Goal: Task Accomplishment & Management: Manage account settings

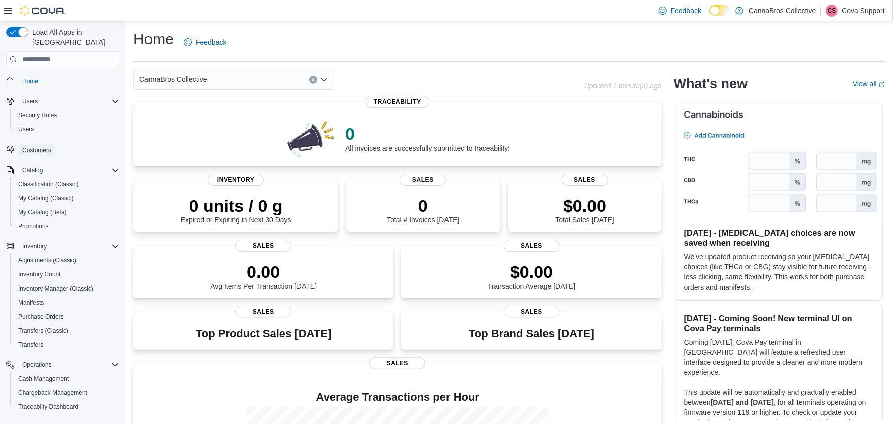
click at [41, 146] on span "Customers" at bounding box center [36, 150] width 29 height 8
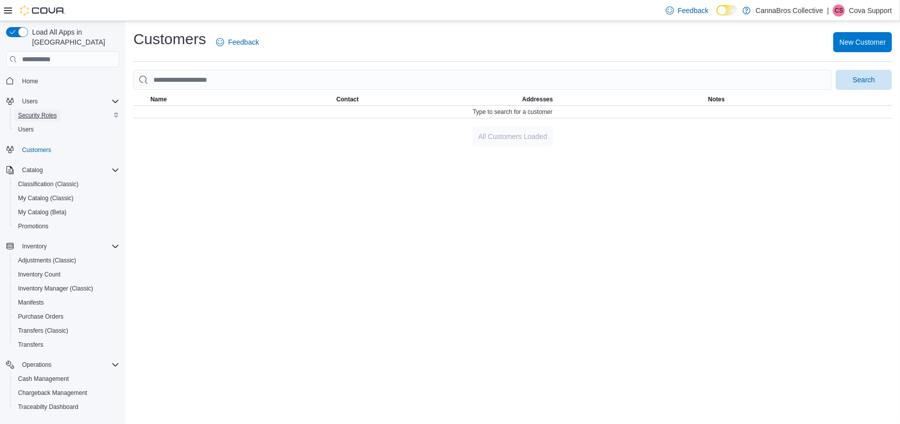
click at [46, 111] on span "Security Roles" at bounding box center [37, 115] width 39 height 8
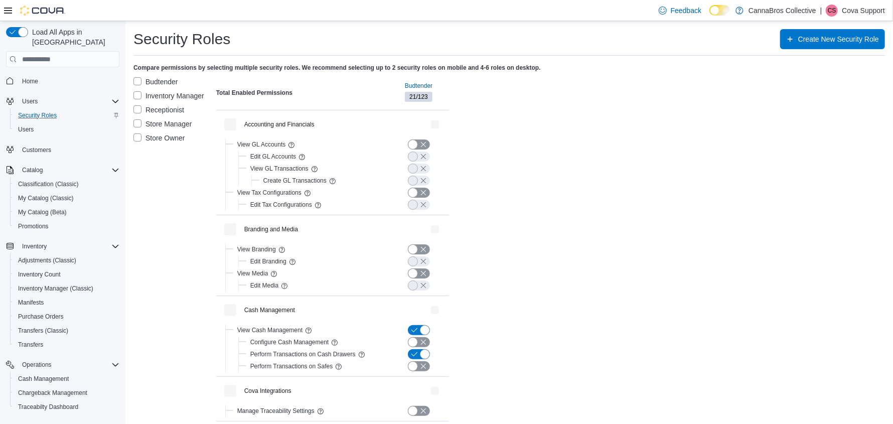
drag, startPoint x: 136, startPoint y: 136, endPoint x: 133, endPoint y: 123, distance: 13.3
click at [136, 136] on label "Store Owner" at bounding box center [159, 138] width 52 height 12
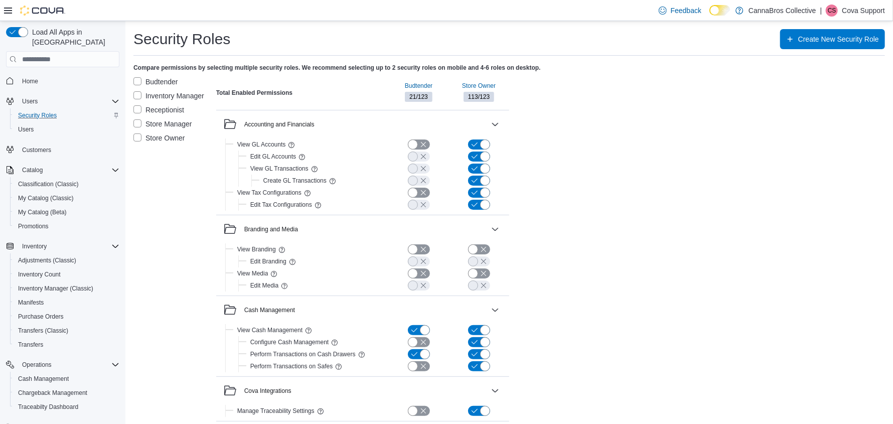
click at [136, 80] on label "Budtender" at bounding box center [155, 82] width 45 height 12
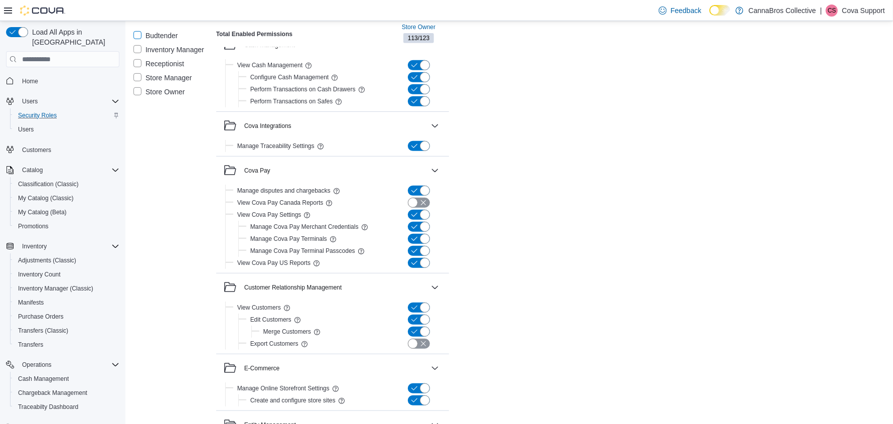
scroll to position [301, 0]
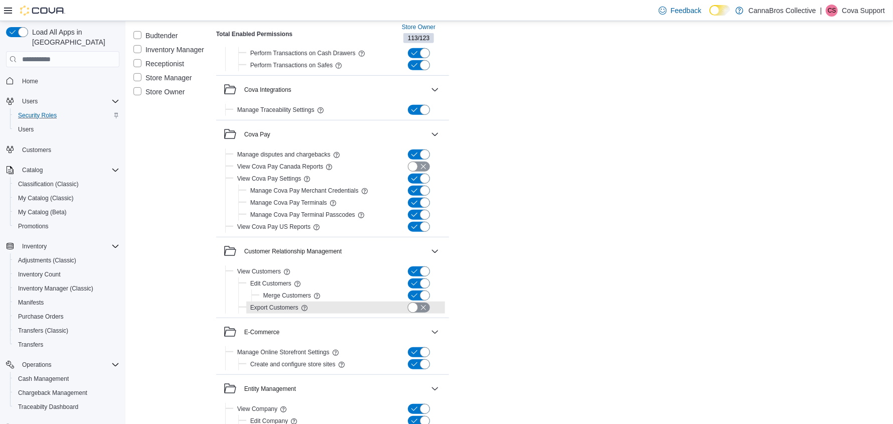
click at [421, 309] on button "button" at bounding box center [419, 307] width 22 height 10
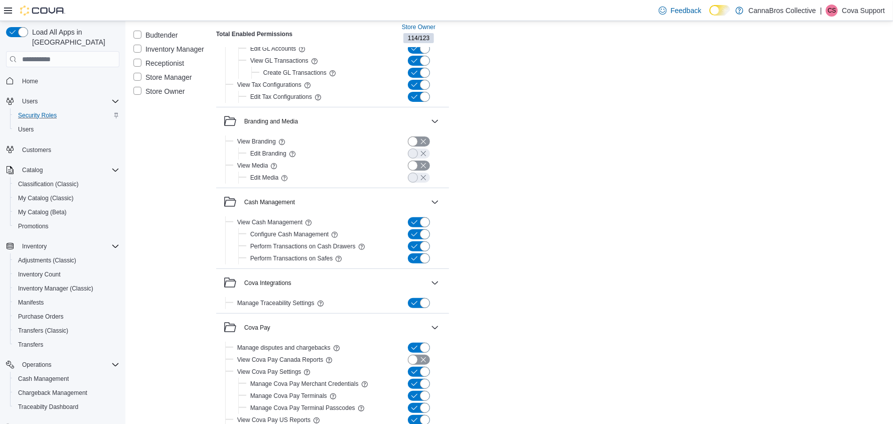
scroll to position [0, 0]
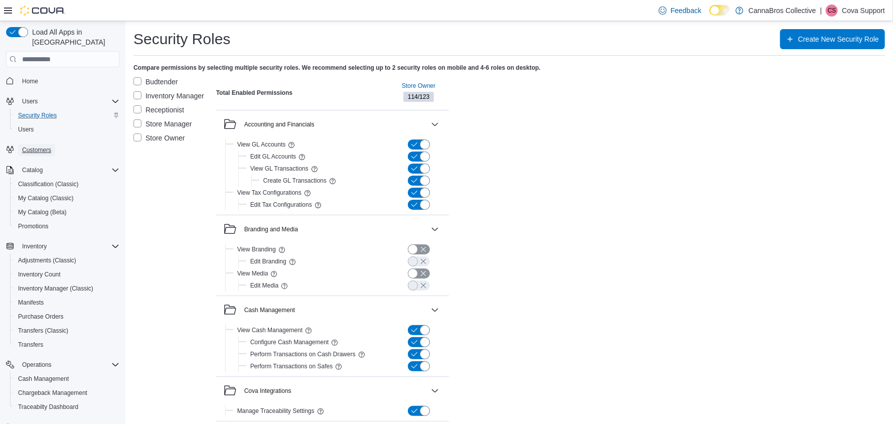
click at [43, 146] on span "Customers" at bounding box center [36, 150] width 29 height 8
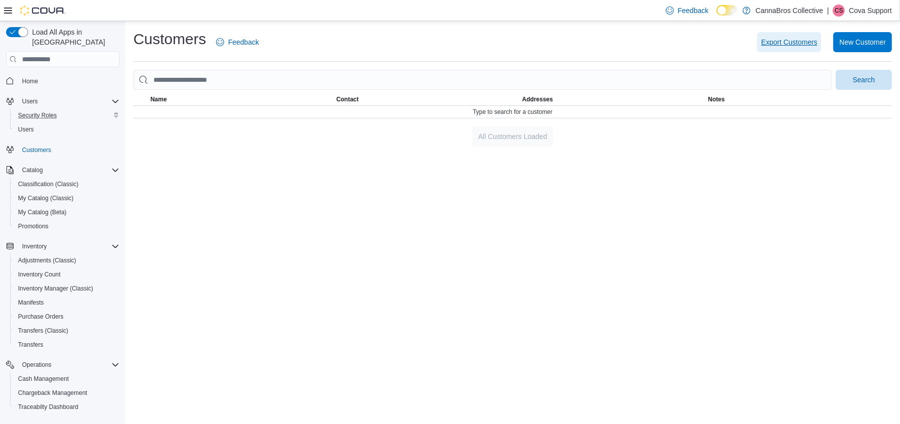
click at [790, 45] on span "Export Customers" at bounding box center [789, 42] width 56 height 10
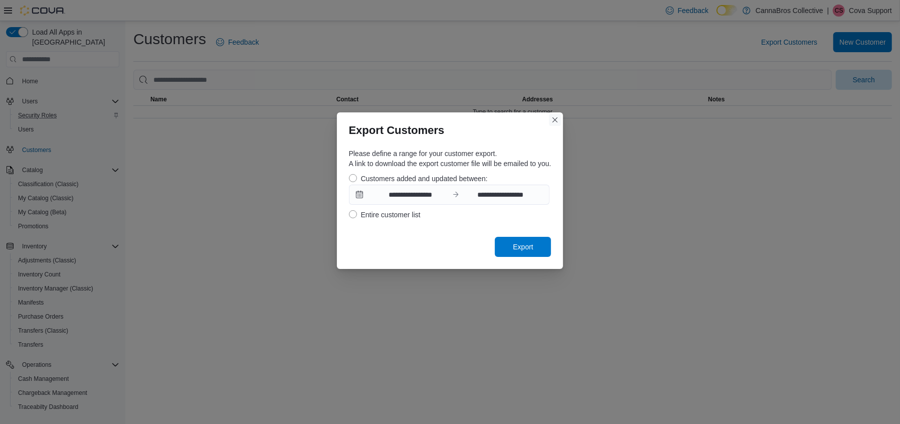
click at [553, 124] on button "Closes this modal window" at bounding box center [555, 120] width 12 height 12
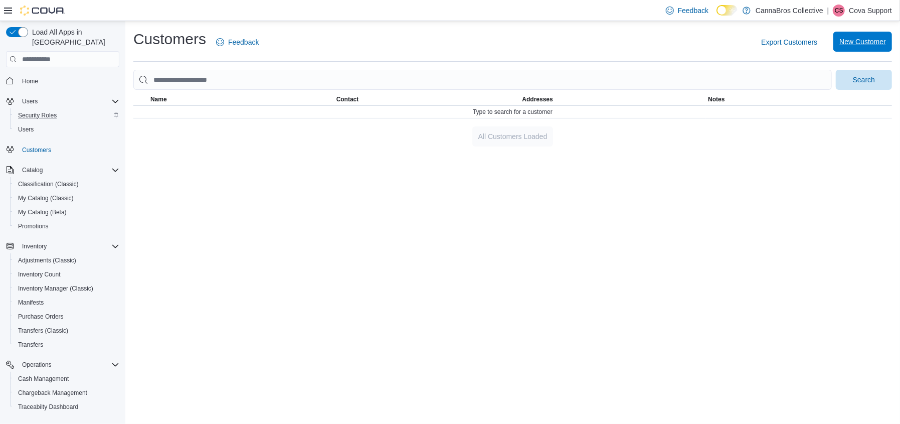
click at [865, 44] on span "New Customer" at bounding box center [863, 42] width 47 height 10
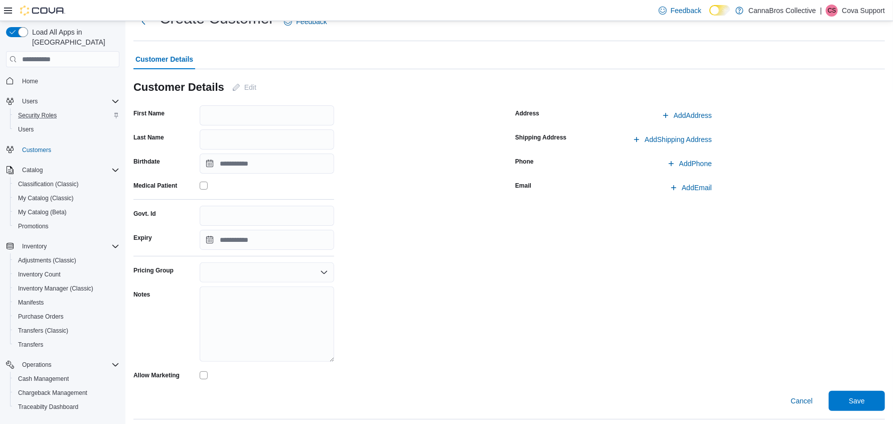
scroll to position [48, 0]
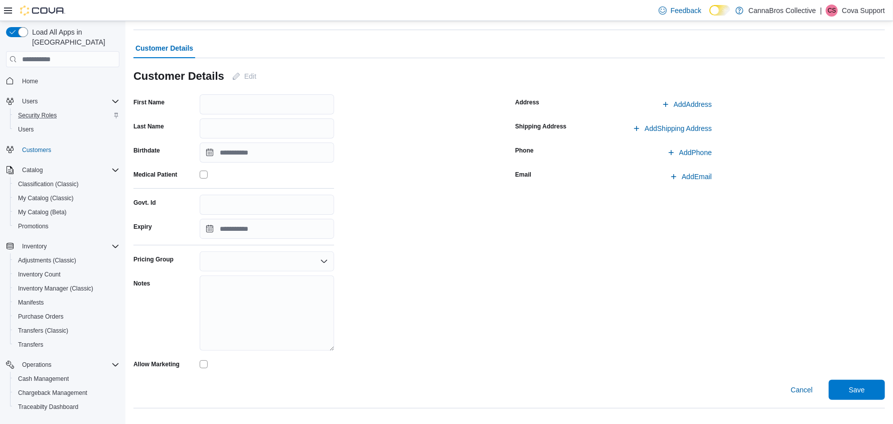
click at [317, 258] on div at bounding box center [267, 261] width 134 height 20
click at [809, 390] on span "Cancel" at bounding box center [801, 390] width 22 height 10
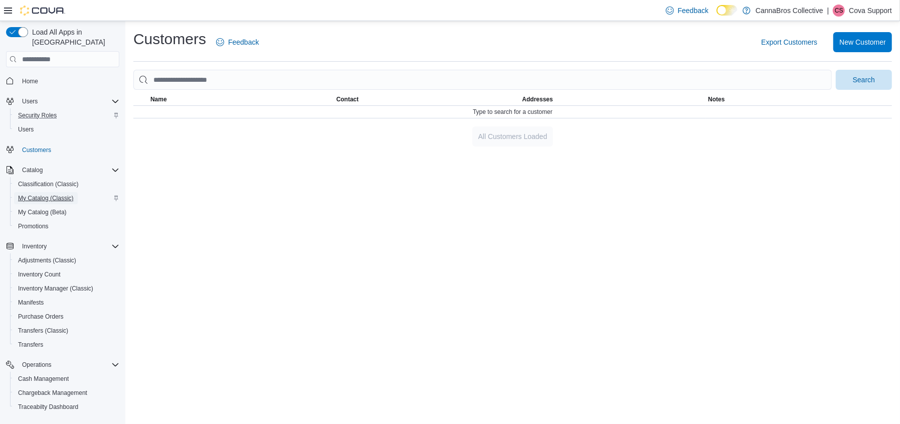
click at [42, 194] on span "My Catalog (Classic)" at bounding box center [46, 198] width 56 height 8
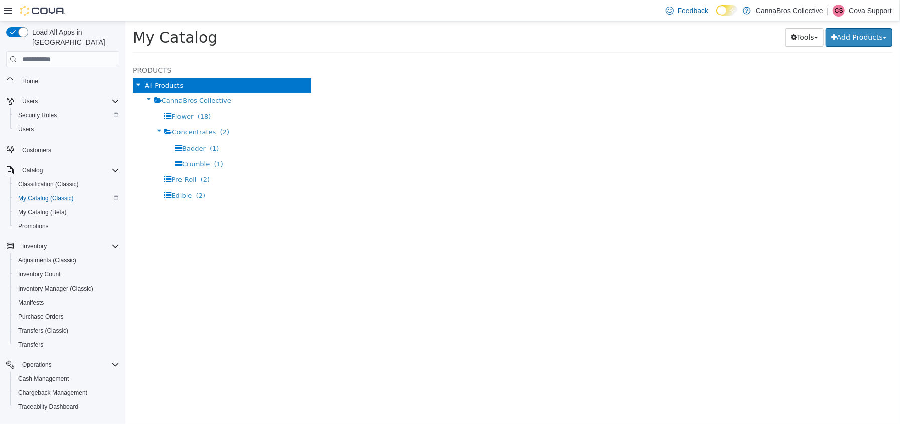
select select "**********"
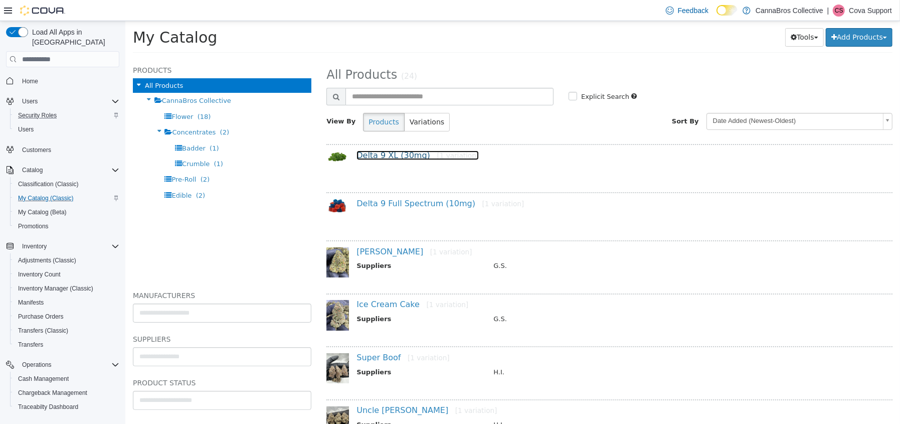
click at [387, 156] on link "Delta 9 XL (30mg) [1 variation]" at bounding box center [417, 155] width 122 height 10
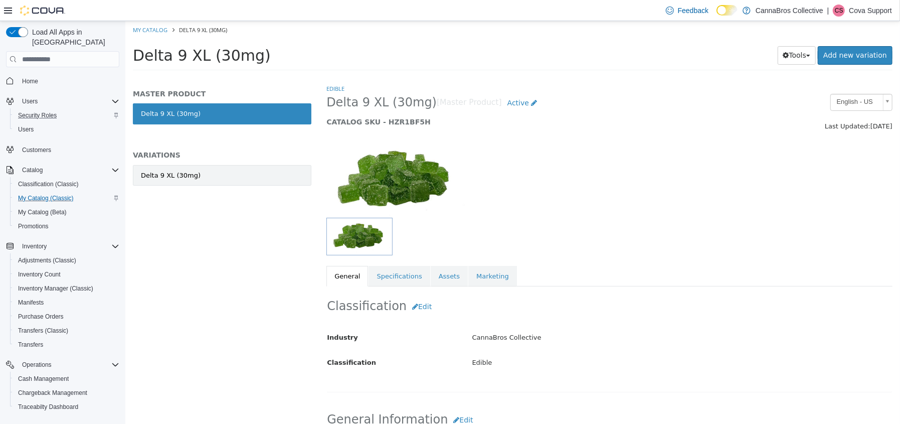
click at [170, 176] on div "Delta 9 XL (30mg)" at bounding box center [170, 176] width 60 height 10
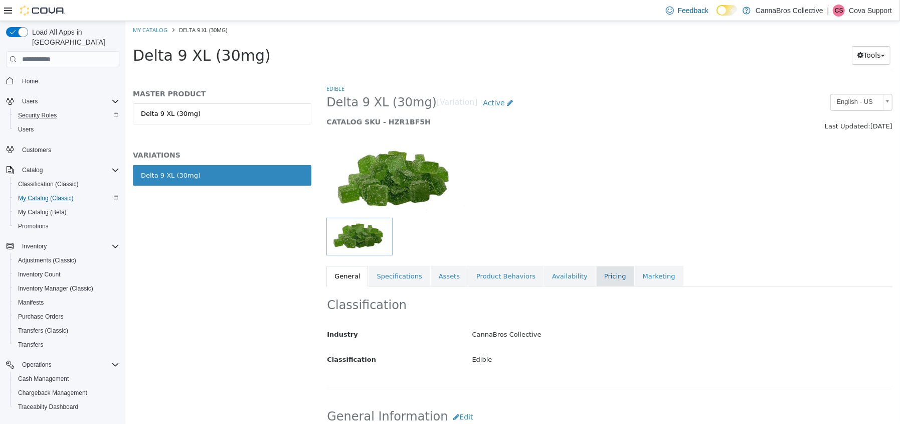
click at [596, 274] on link "Pricing" at bounding box center [615, 276] width 38 height 21
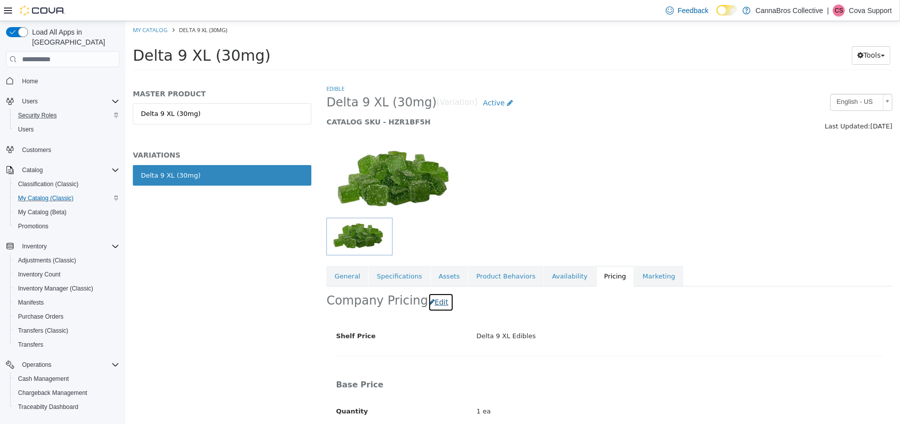
click at [433, 300] on button "Edit" at bounding box center [441, 302] width 26 height 19
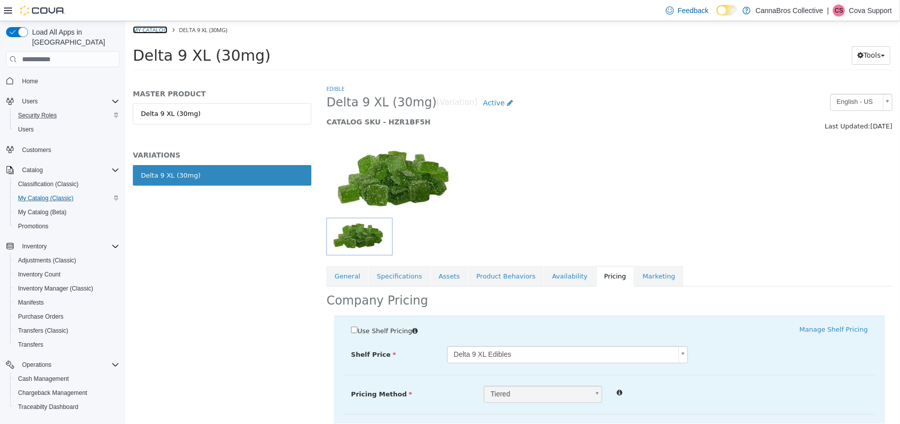
click at [158, 29] on link "My Catalog" at bounding box center [149, 30] width 35 height 8
select select "**********"
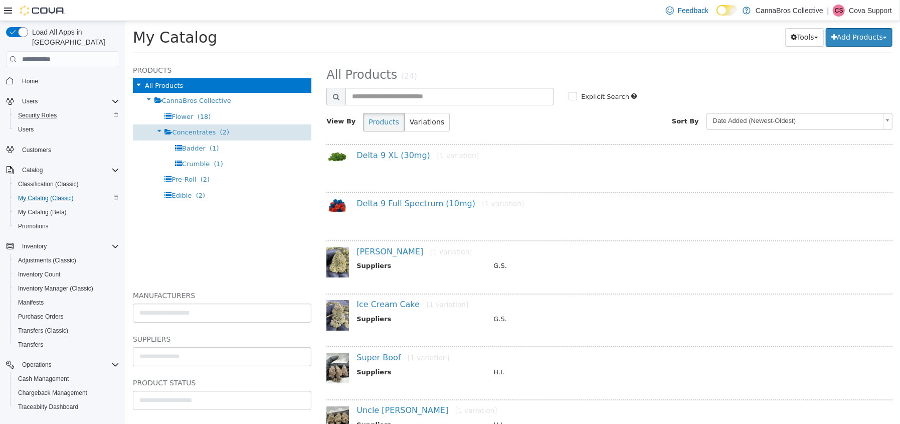
click at [184, 129] on span "Concentrates" at bounding box center [194, 132] width 44 height 8
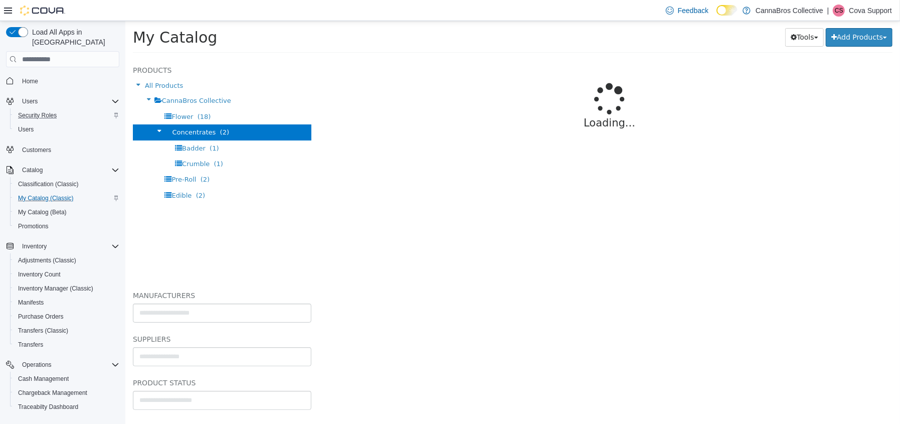
select select "**********"
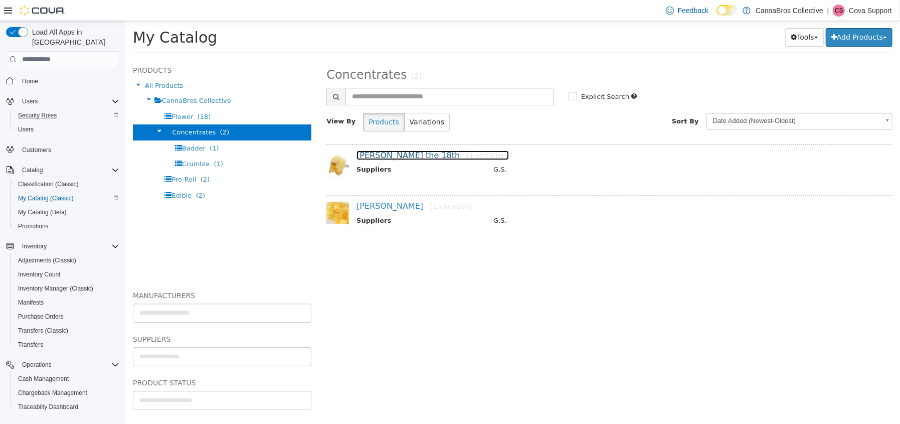
click at [386, 153] on link "King Louie the 18th [1 variation]" at bounding box center [432, 155] width 152 height 10
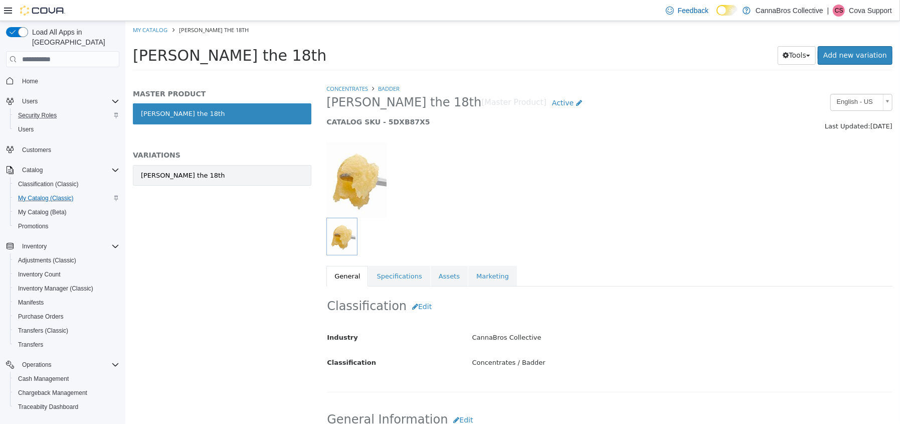
click at [172, 176] on div "King Louie the 18th" at bounding box center [182, 176] width 84 height 10
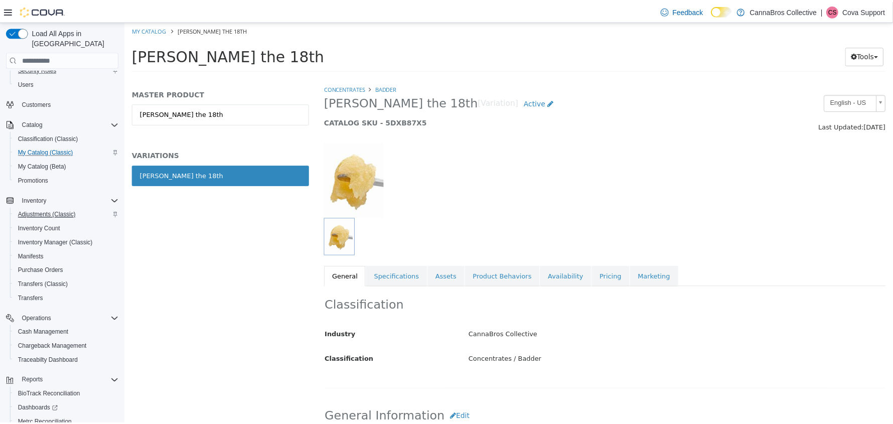
scroll to position [89, 0]
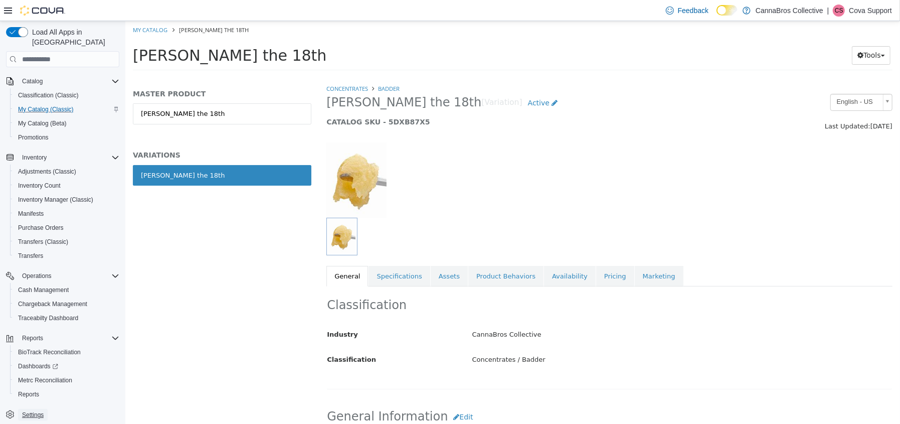
click at [33, 411] on span "Settings" at bounding box center [33, 415] width 22 height 8
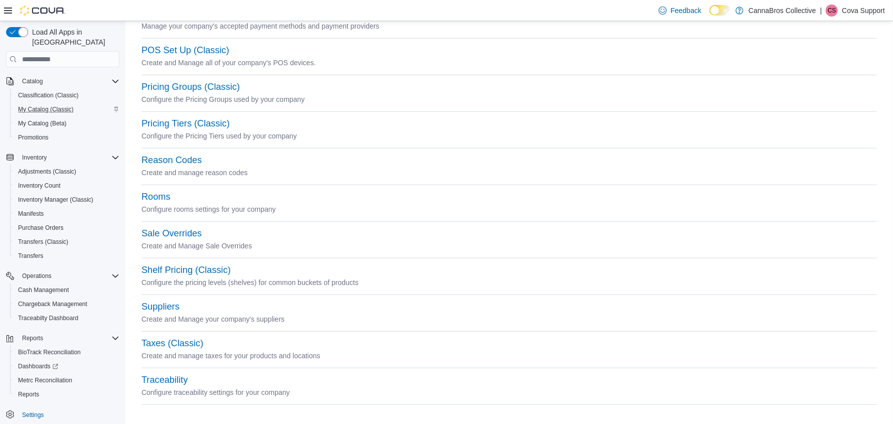
scroll to position [432, 0]
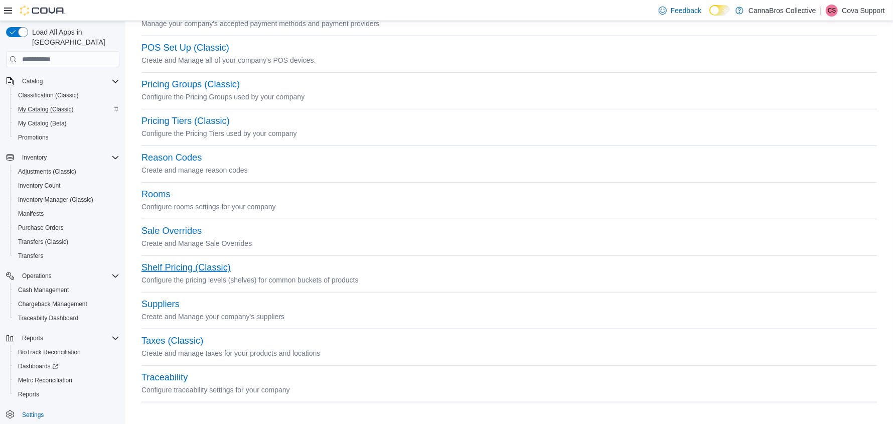
click at [213, 268] on button "Shelf Pricing (Classic)" at bounding box center [185, 267] width 89 height 11
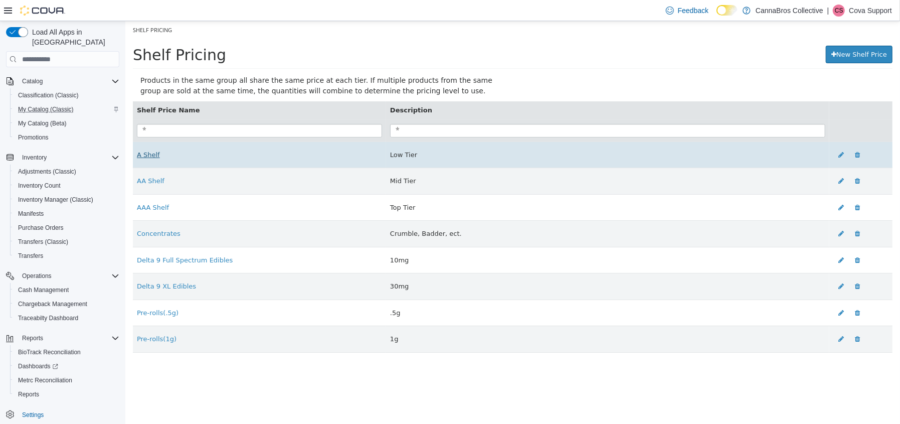
click at [154, 157] on link "A Shelf" at bounding box center [147, 155] width 23 height 8
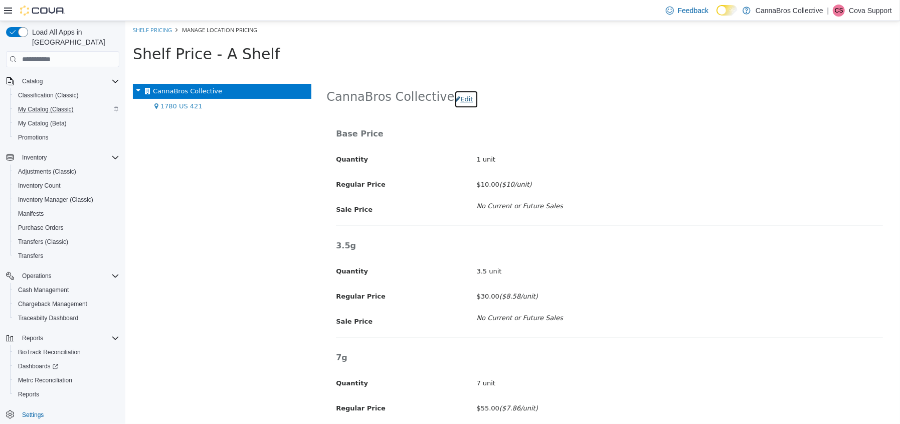
click at [454, 97] on button "Edit" at bounding box center [466, 99] width 24 height 18
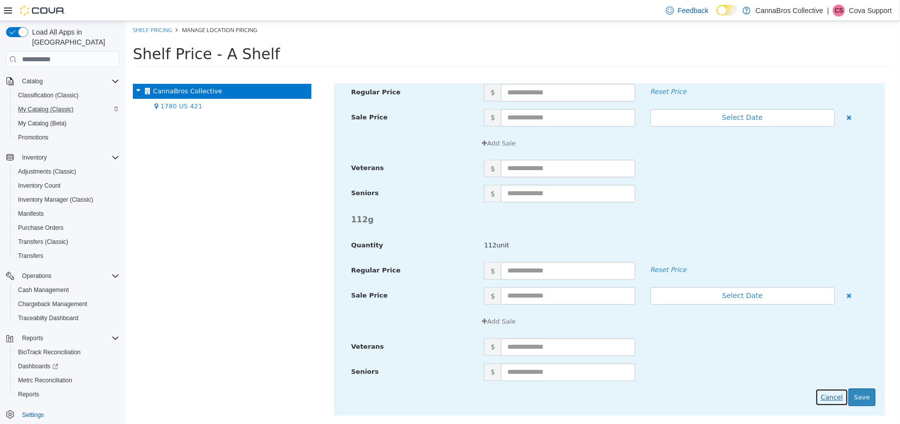
click at [827, 393] on button "Cancel" at bounding box center [831, 397] width 33 height 18
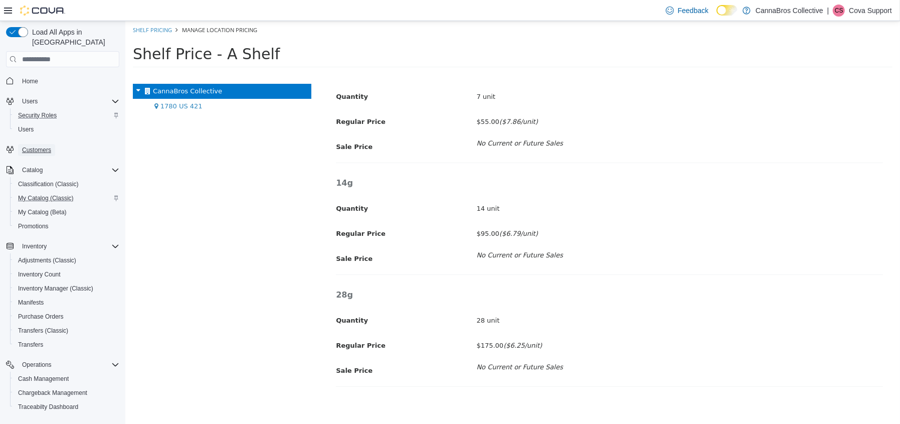
click at [32, 146] on span "Customers" at bounding box center [36, 150] width 29 height 8
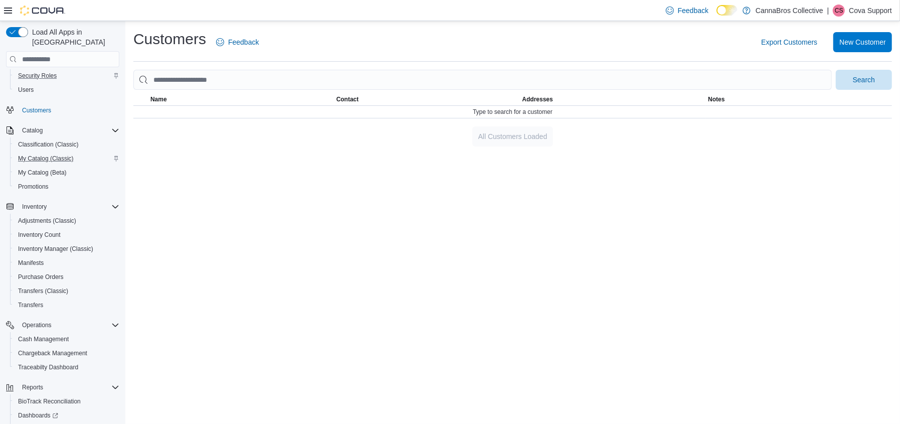
scroll to position [89, 0]
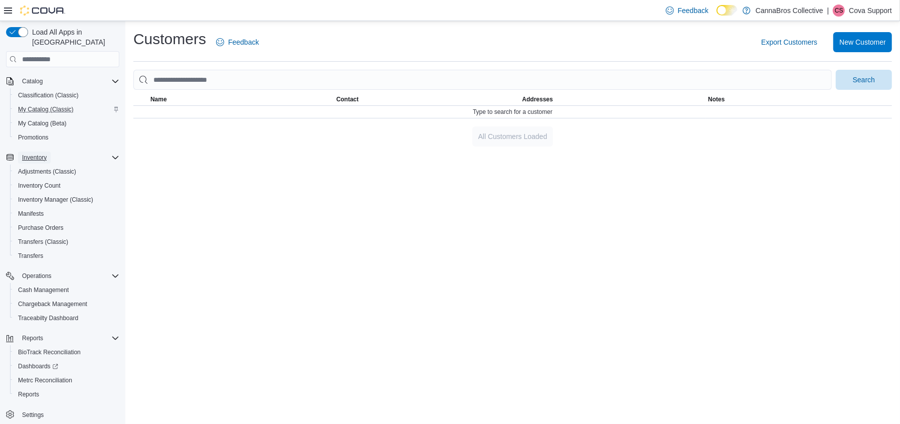
click at [43, 153] on span "Inventory" at bounding box center [34, 157] width 25 height 8
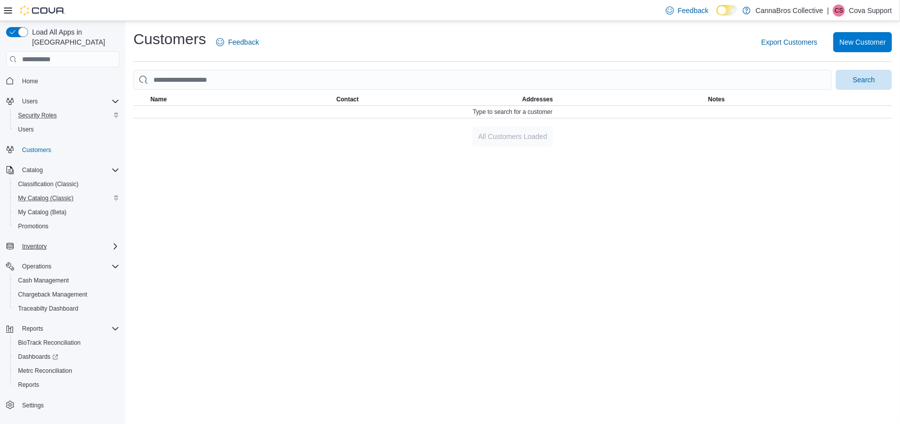
scroll to position [0, 0]
click at [45, 242] on span "Inventory" at bounding box center [34, 246] width 25 height 8
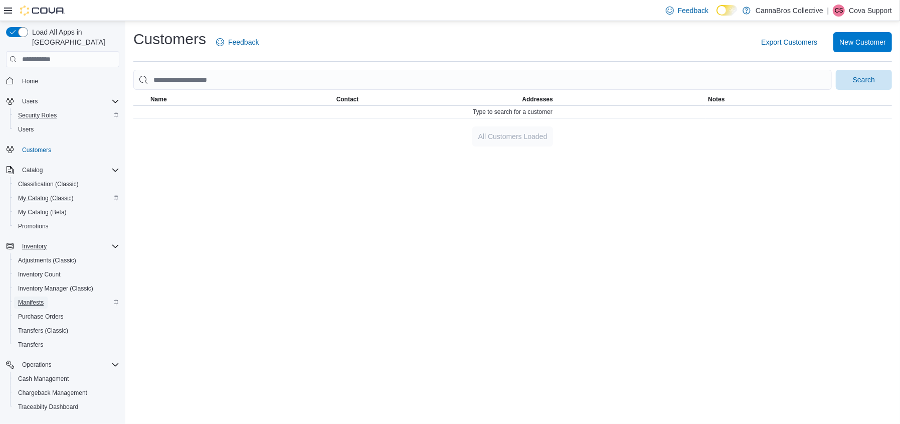
click at [38, 298] on span "Manifests" at bounding box center [31, 302] width 26 height 8
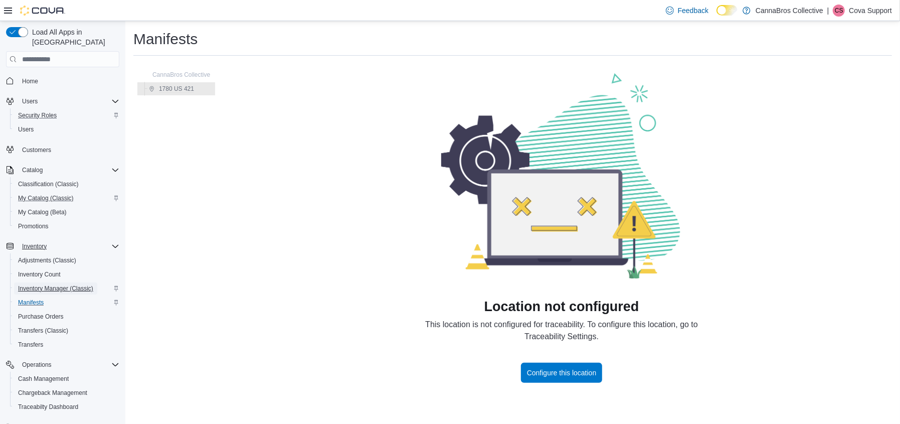
click at [37, 284] on span "Inventory Manager (Classic)" at bounding box center [55, 288] width 75 height 8
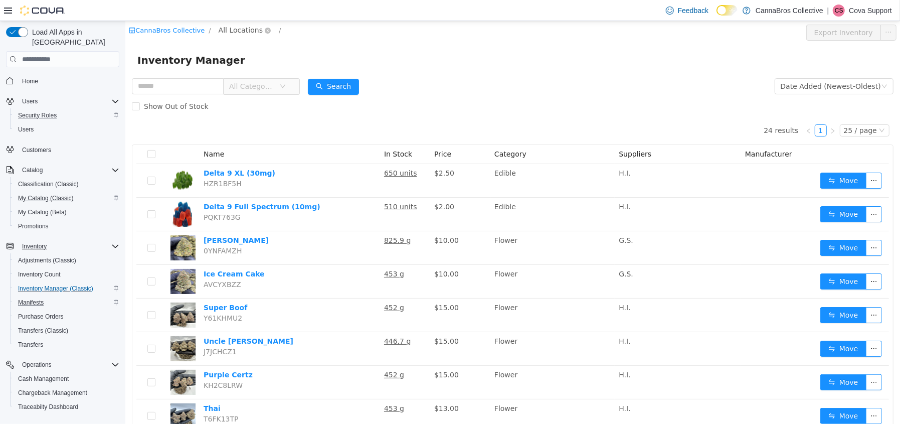
click at [223, 31] on span "All Locations" at bounding box center [240, 30] width 44 height 11
click at [236, 81] on span "1780 US 421" at bounding box center [255, 84] width 45 height 8
click at [293, 32] on div "All Rooms" at bounding box center [308, 32] width 35 height 15
click at [296, 100] on li "Safe" at bounding box center [302, 101] width 60 height 16
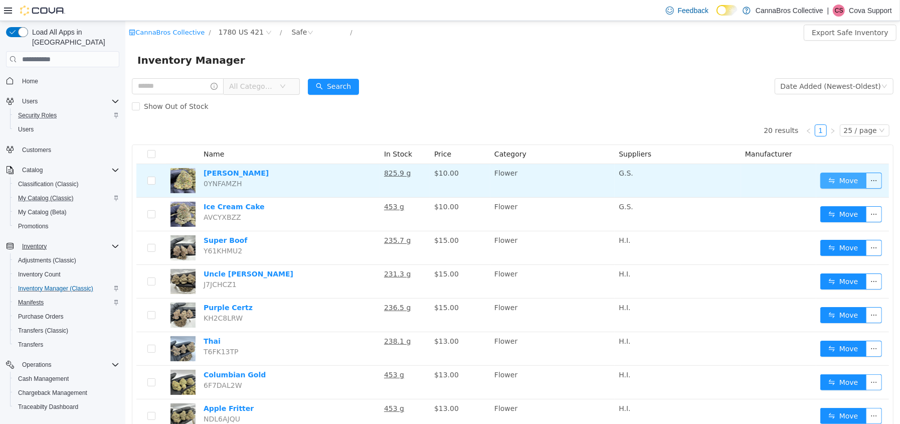
click at [827, 177] on button "Move" at bounding box center [843, 181] width 46 height 16
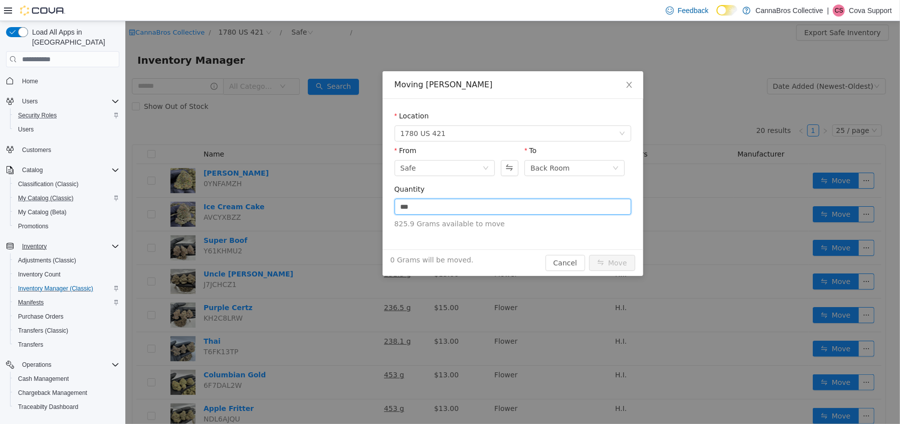
drag, startPoint x: 417, startPoint y: 210, endPoint x: 380, endPoint y: 206, distance: 37.8
click at [380, 206] on div "Moving Runtz Location 1780 US 421 From Safe To Back Room Quantity *** 825.9 Gra…" at bounding box center [512, 222] width 775 height 403
type input "*****"
click at [565, 257] on button "Cancel" at bounding box center [565, 263] width 40 height 16
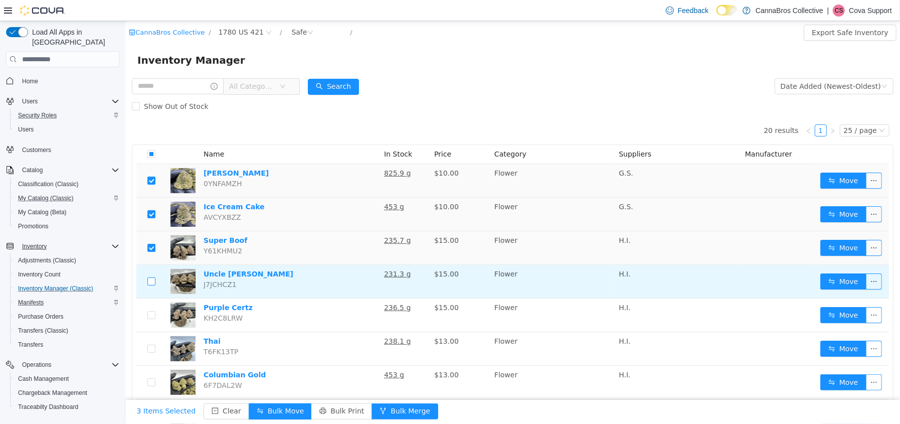
click at [150, 276] on label at bounding box center [151, 281] width 8 height 11
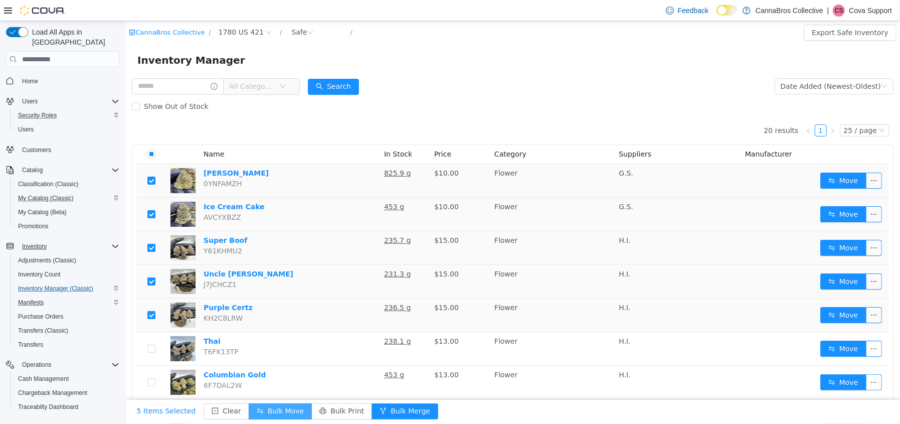
click at [266, 409] on button "Bulk Move" at bounding box center [279, 411] width 63 height 16
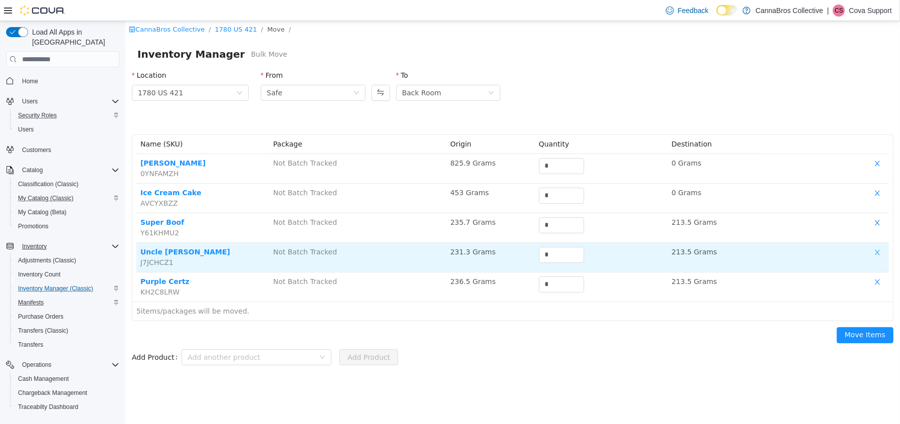
click at [877, 251] on button "button" at bounding box center [877, 253] width 15 height 12
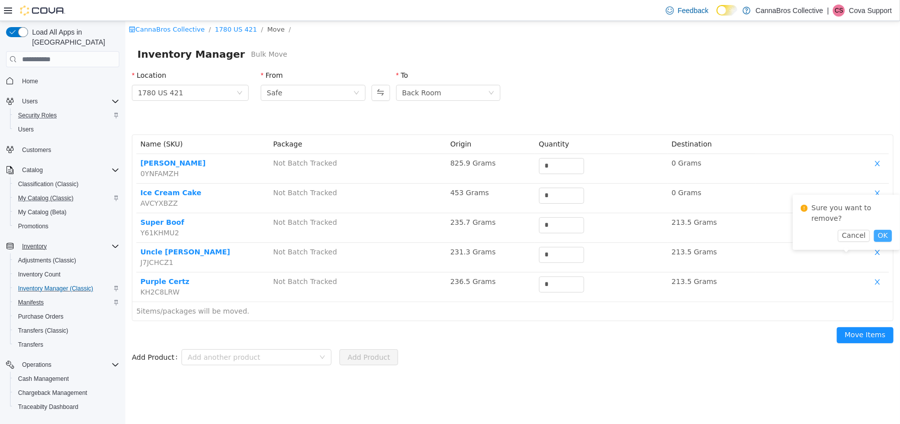
click at [880, 230] on button "OK" at bounding box center [883, 236] width 18 height 12
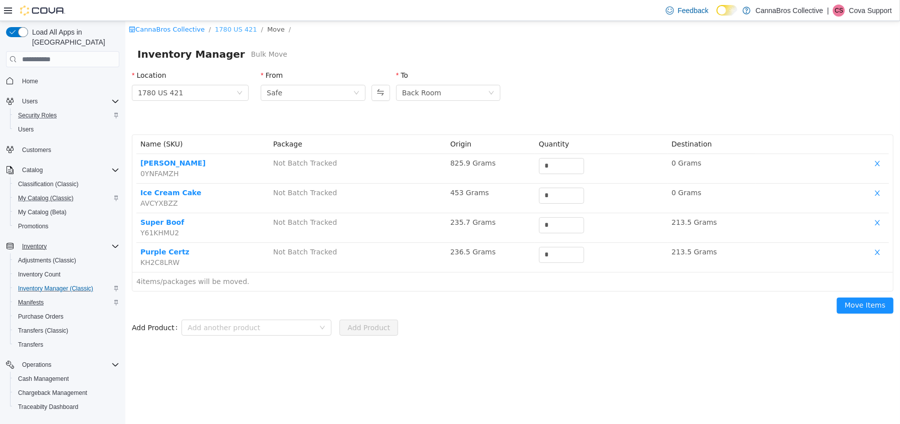
click at [224, 30] on link "1780 US 421" at bounding box center [236, 30] width 42 height 8
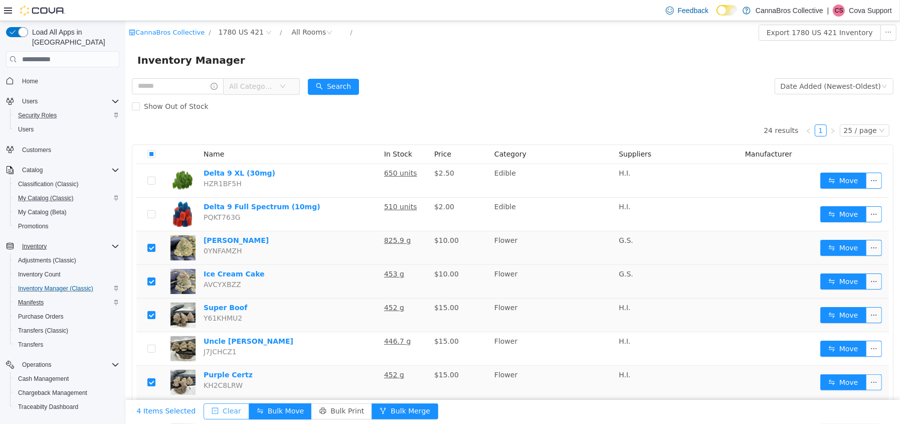
click at [215, 410] on button "Clear" at bounding box center [226, 411] width 46 height 16
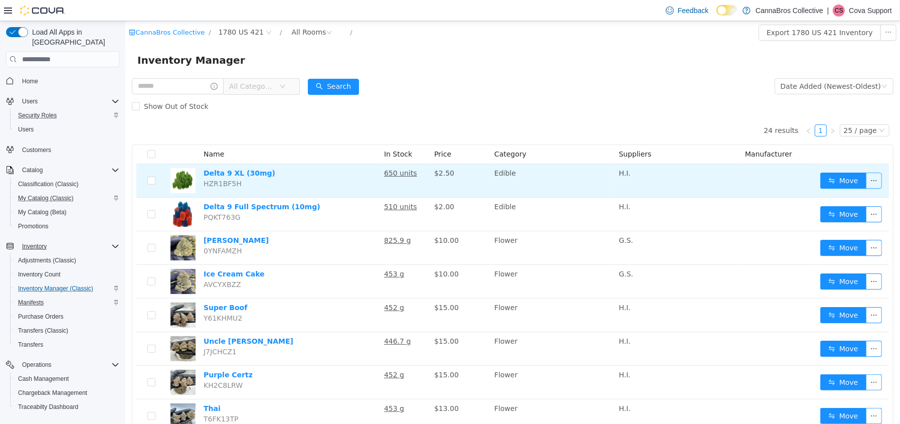
click at [866, 180] on button "button" at bounding box center [874, 181] width 16 height 16
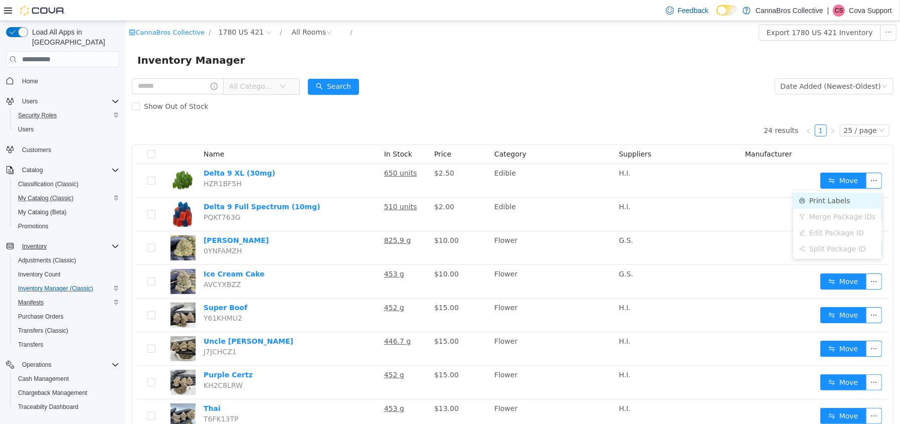
click at [841, 195] on li "Print Labels" at bounding box center [837, 201] width 89 height 16
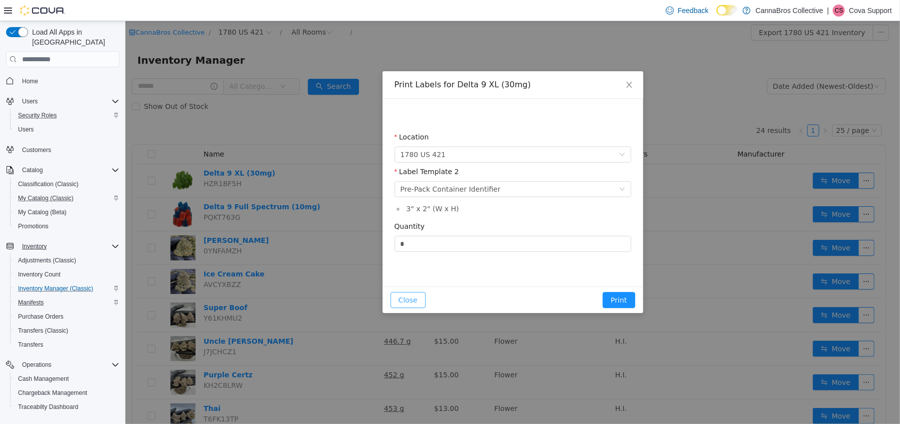
click at [415, 301] on button "Close" at bounding box center [407, 300] width 35 height 16
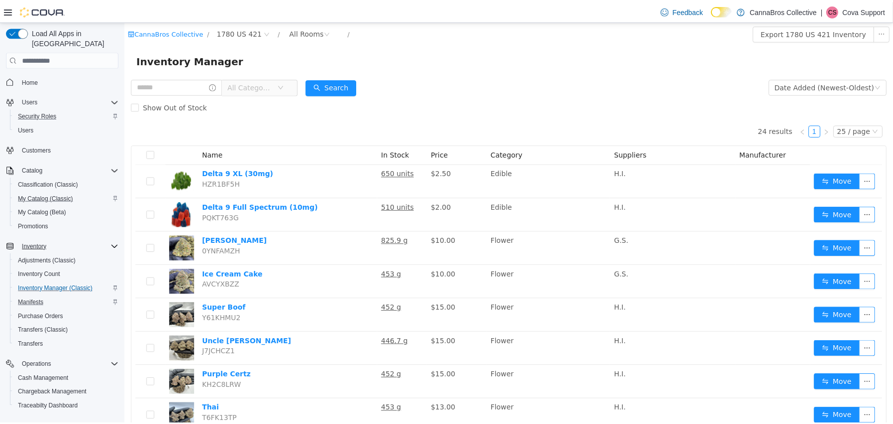
scroll to position [89, 0]
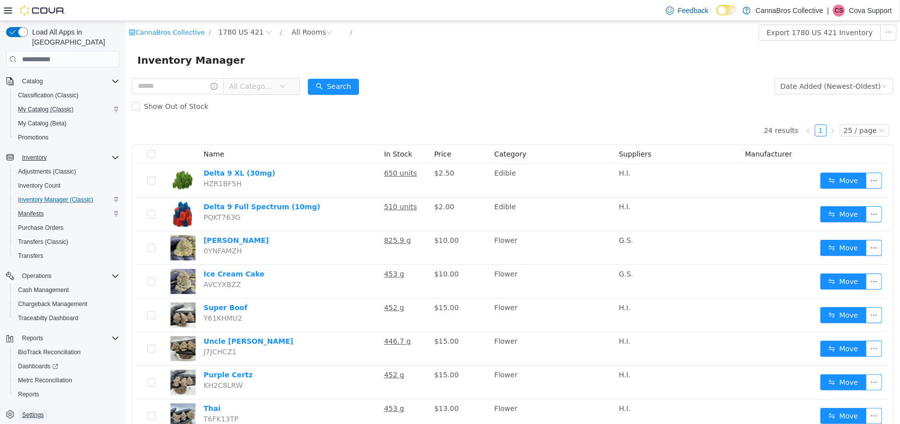
click at [24, 409] on span "Settings" at bounding box center [33, 415] width 22 height 12
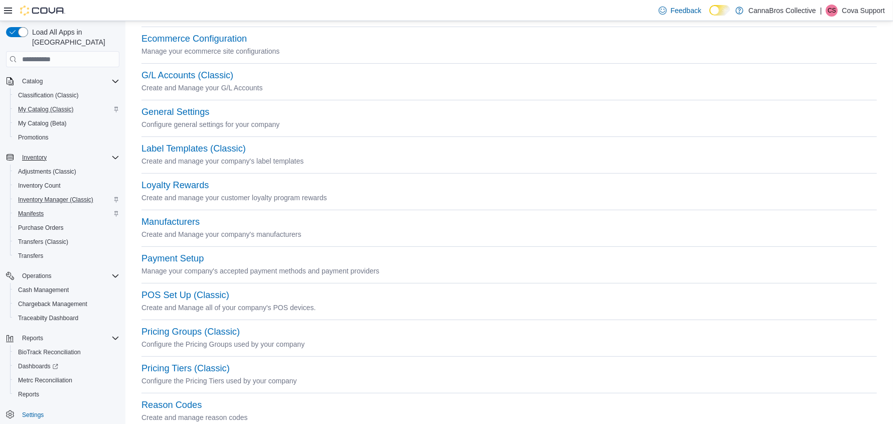
scroll to position [50, 0]
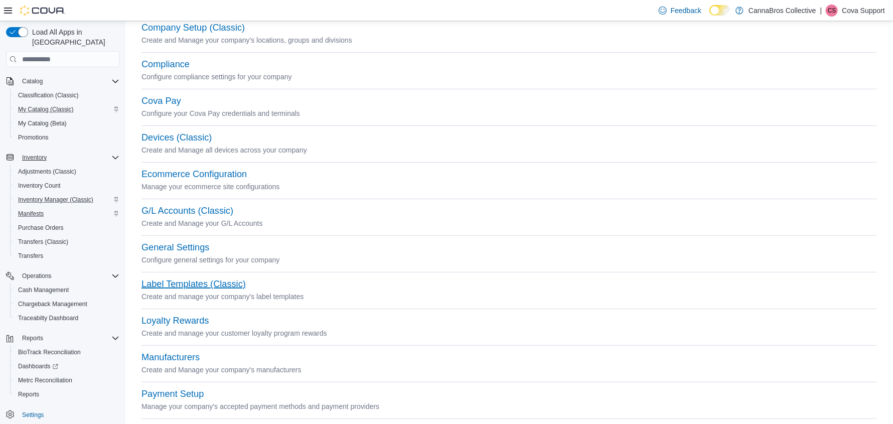
click at [179, 281] on button "Label Templates (Classic)" at bounding box center [193, 284] width 104 height 11
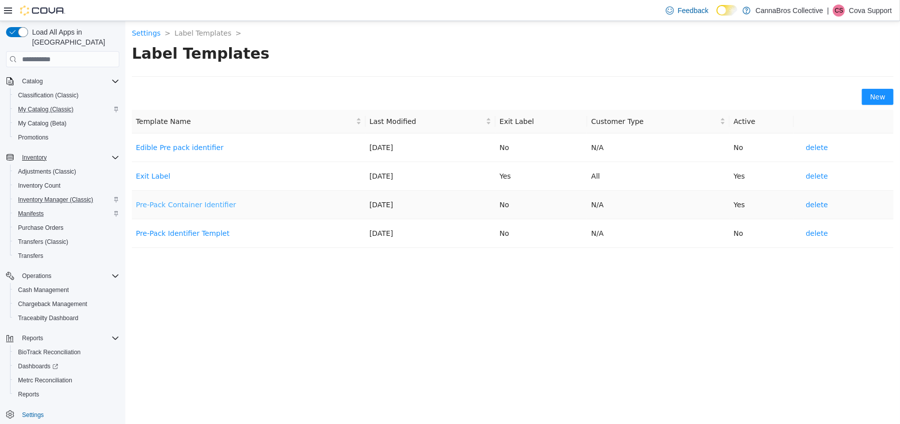
click at [187, 205] on link "Pre-Pack Container Identifier" at bounding box center [185, 205] width 100 height 8
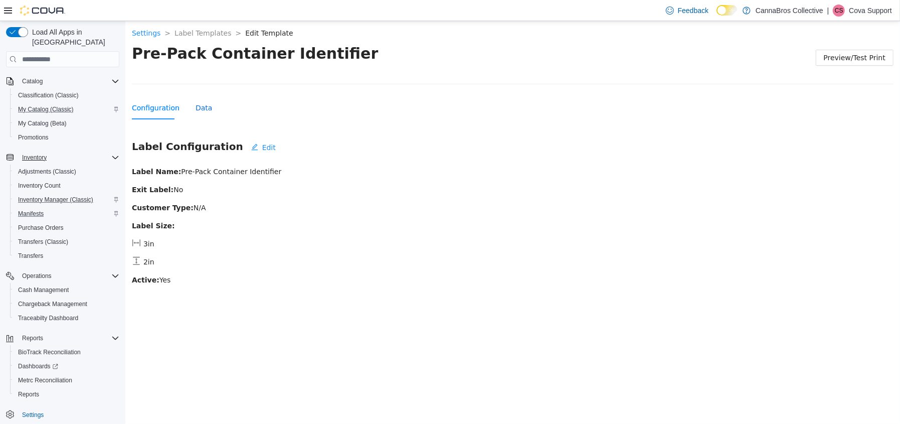
click at [200, 106] on div "Data" at bounding box center [203, 107] width 17 height 11
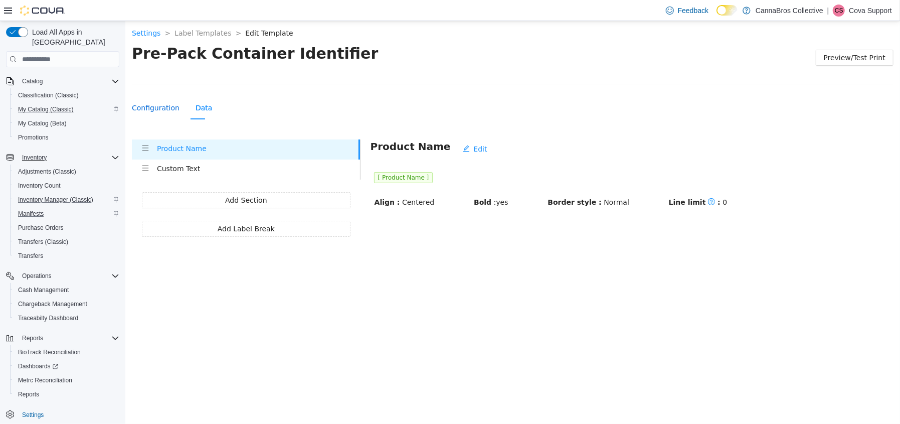
click at [145, 107] on div "Configuration" at bounding box center [155, 107] width 48 height 11
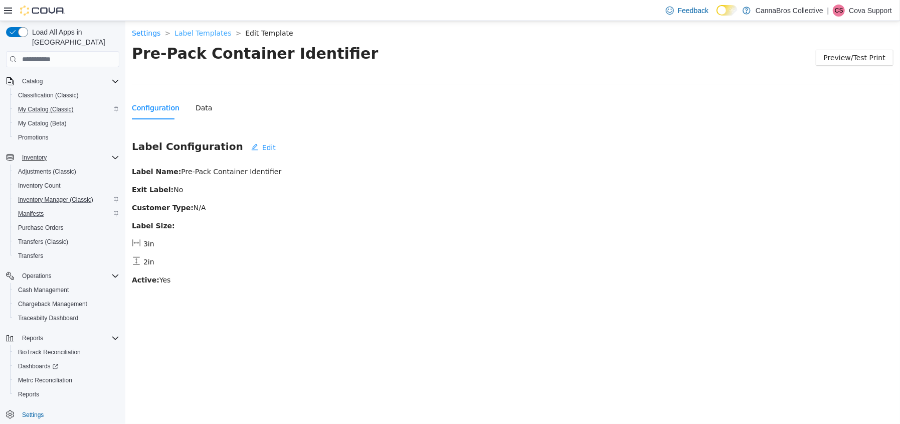
click at [177, 33] on link "Label Templates" at bounding box center [202, 33] width 57 height 8
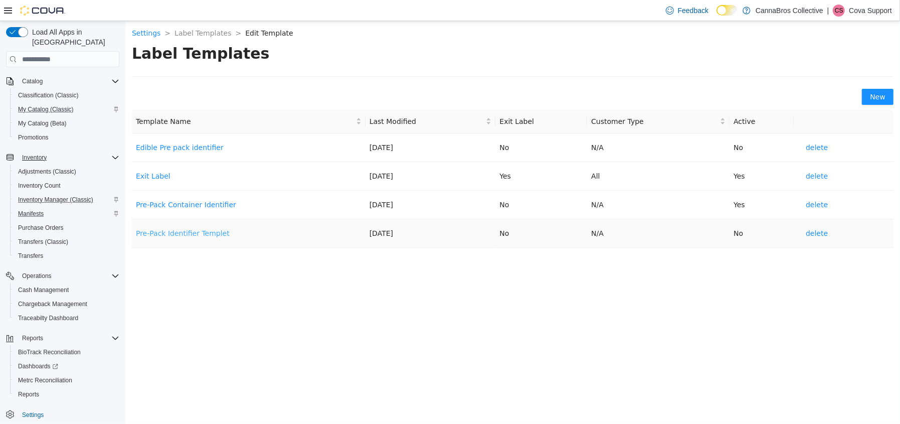
click at [172, 234] on link "Pre-Pack Identifier Templet" at bounding box center [182, 233] width 94 height 8
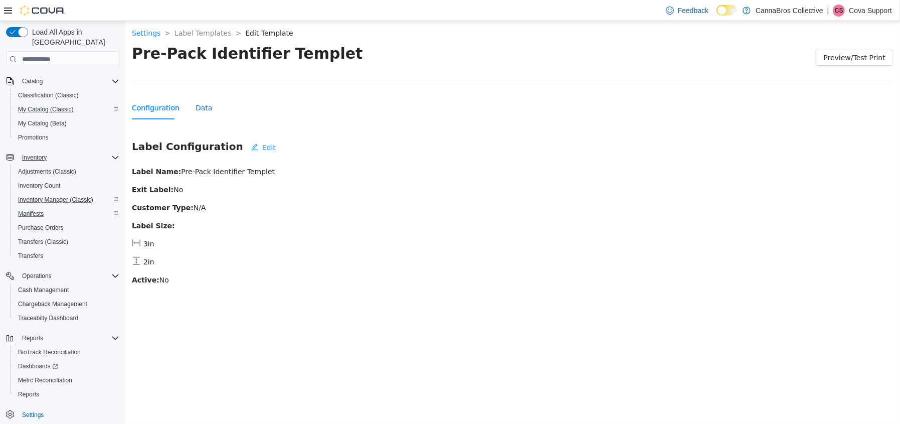
click at [197, 109] on div "Data" at bounding box center [203, 107] width 17 height 11
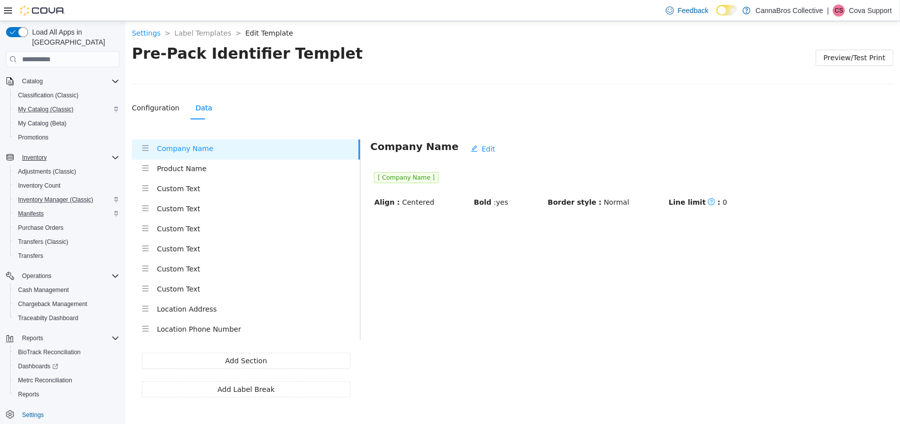
click at [198, 192] on h4 "Custom Text" at bounding box center [257, 188] width 203 height 11
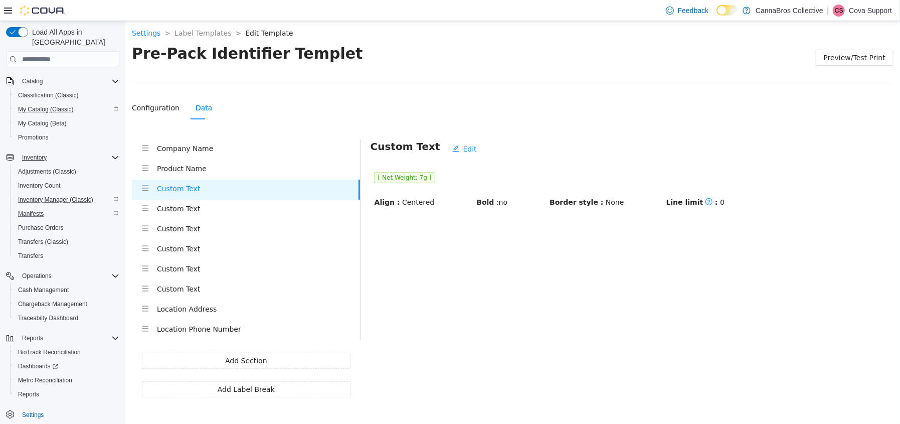
click at [186, 209] on h4 "Custom Text" at bounding box center [257, 208] width 203 height 11
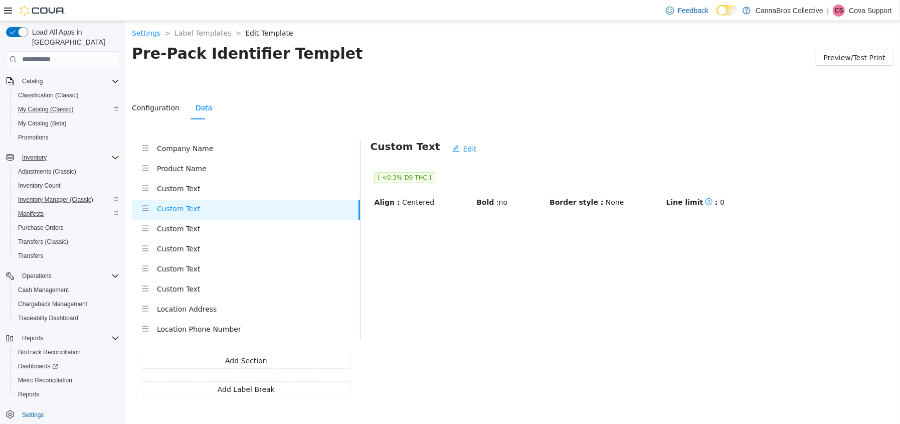
click at [193, 235] on div "Custom Text" at bounding box center [257, 229] width 203 height 13
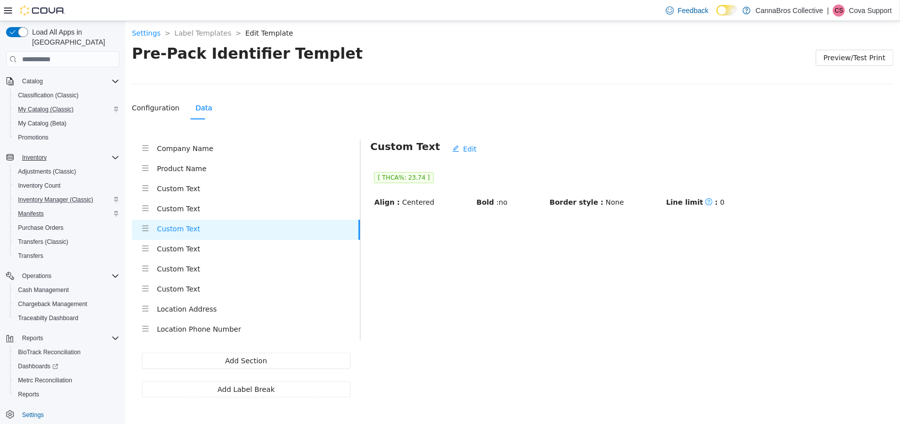
click at [186, 256] on li "Custom Text" at bounding box center [245, 250] width 228 height 20
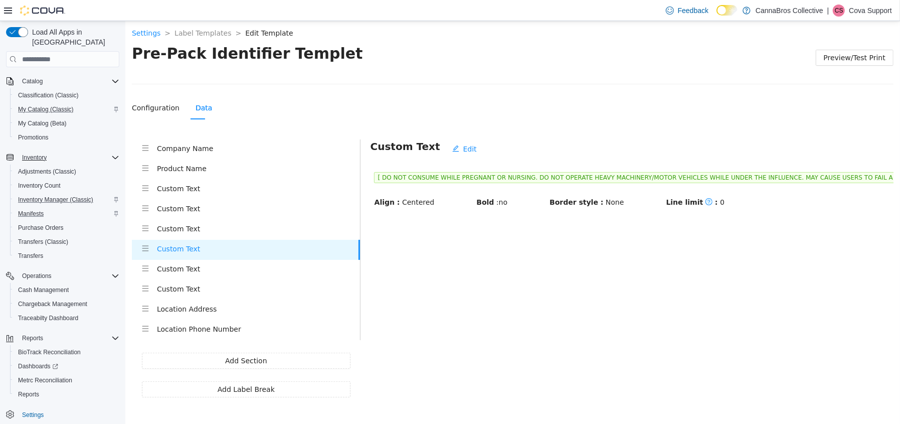
click at [191, 273] on h4 "Custom Text" at bounding box center [257, 268] width 203 height 11
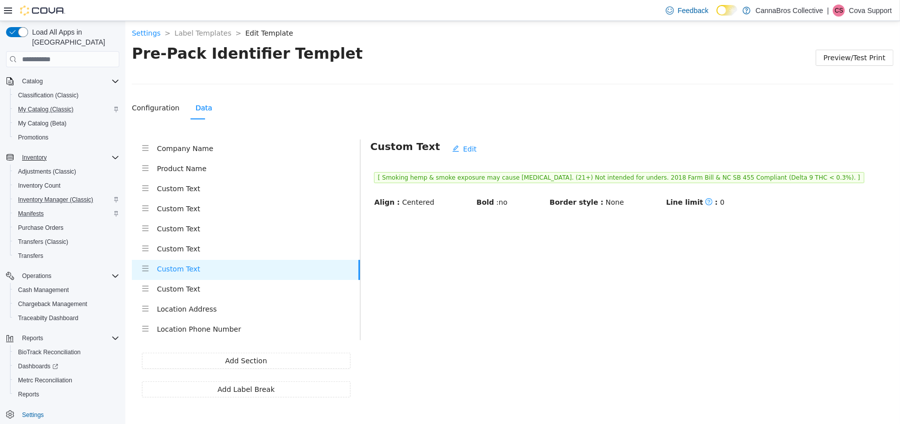
click at [196, 288] on h4 "Custom Text" at bounding box center [257, 288] width 203 height 11
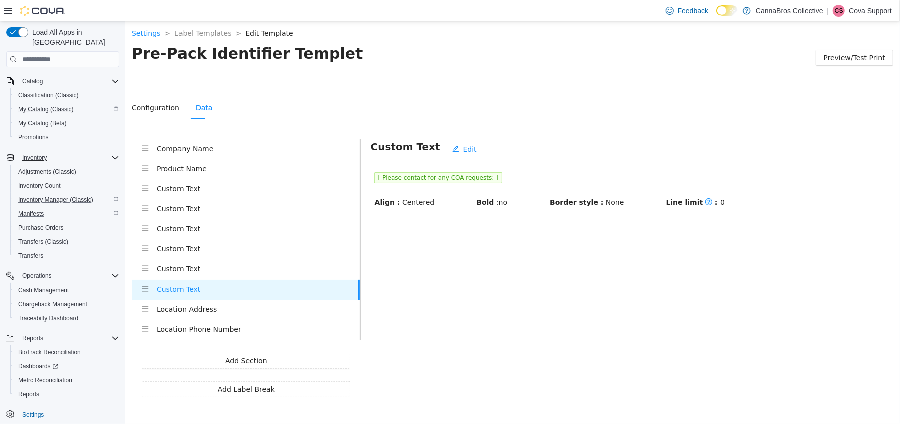
click at [200, 209] on h4 "Custom Text" at bounding box center [257, 208] width 203 height 11
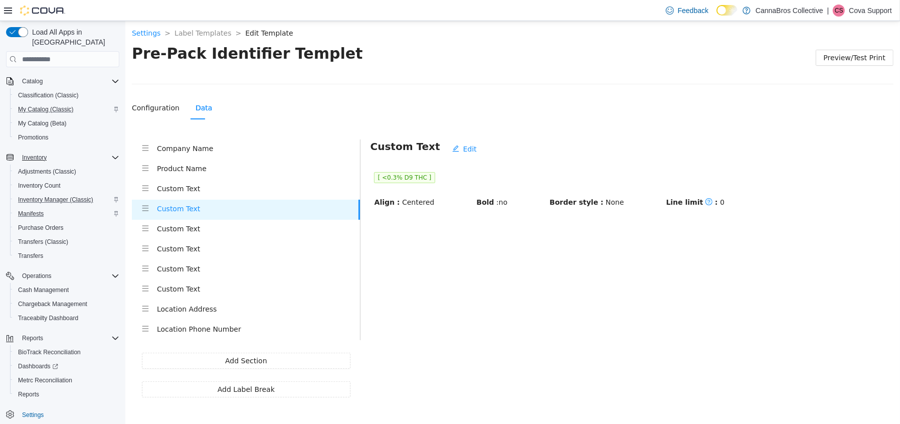
click at [207, 189] on h4 "Custom Text" at bounding box center [257, 188] width 203 height 11
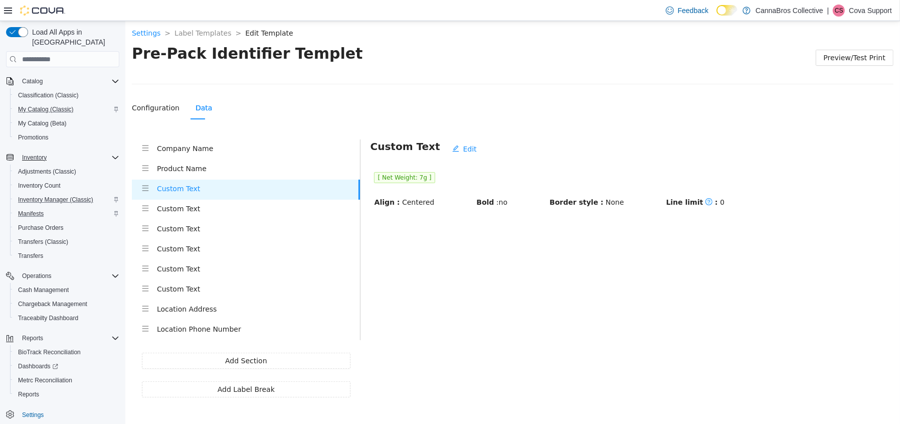
click at [210, 174] on div "Product Name" at bounding box center [257, 169] width 203 height 13
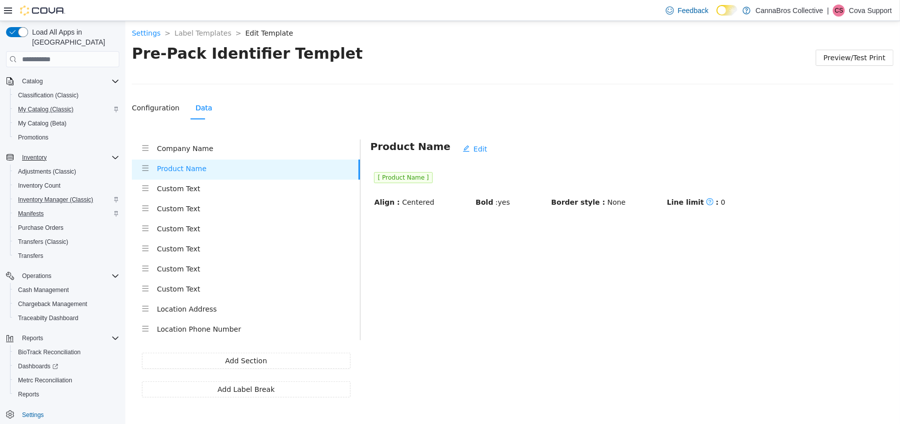
click at [212, 190] on h4 "Custom Text" at bounding box center [257, 188] width 203 height 11
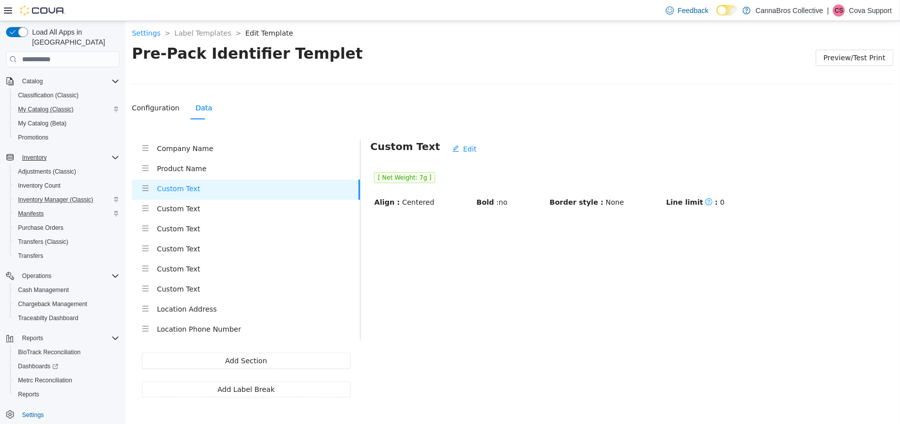
click at [206, 210] on h4 "Custom Text" at bounding box center [257, 208] width 203 height 11
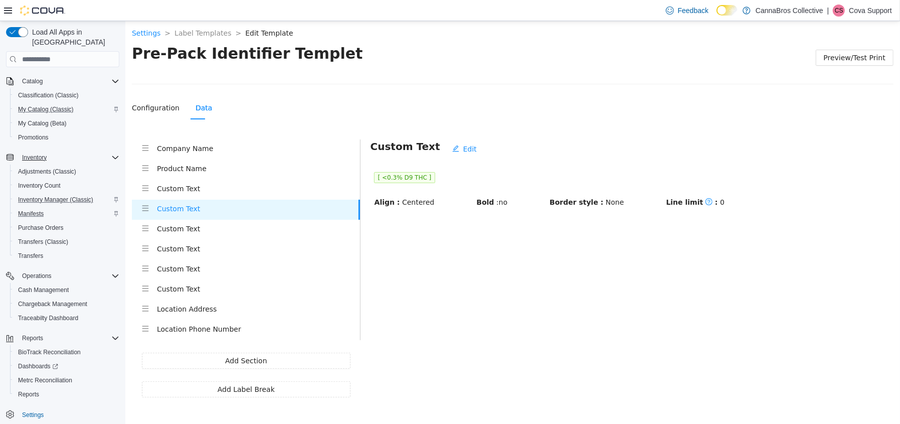
click at [202, 229] on h4 "Custom Text" at bounding box center [257, 228] width 203 height 11
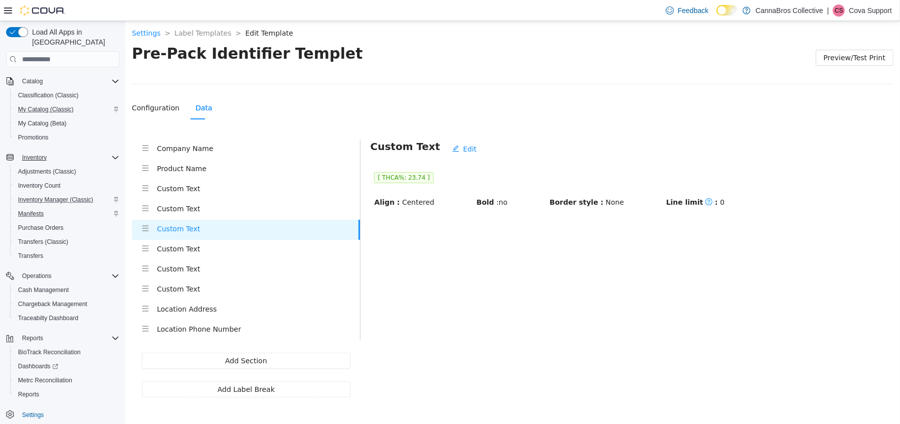
click at [199, 245] on h4 "Custom Text" at bounding box center [257, 248] width 203 height 11
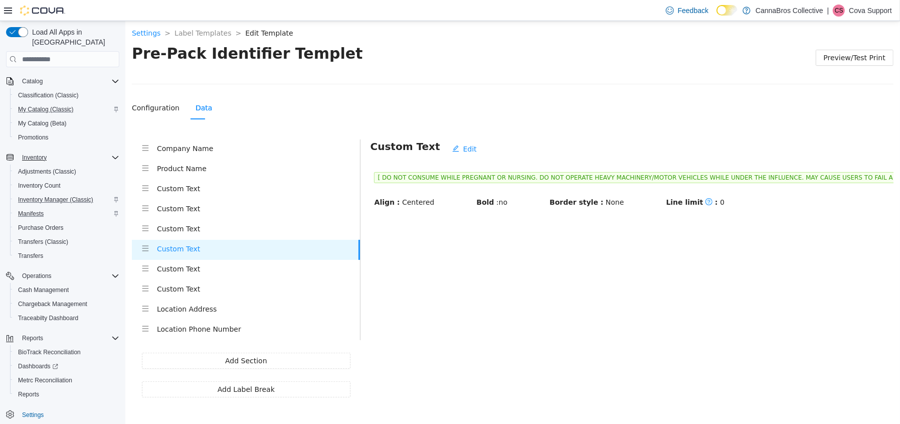
click at [198, 225] on h4 "Custom Text" at bounding box center [257, 228] width 203 height 11
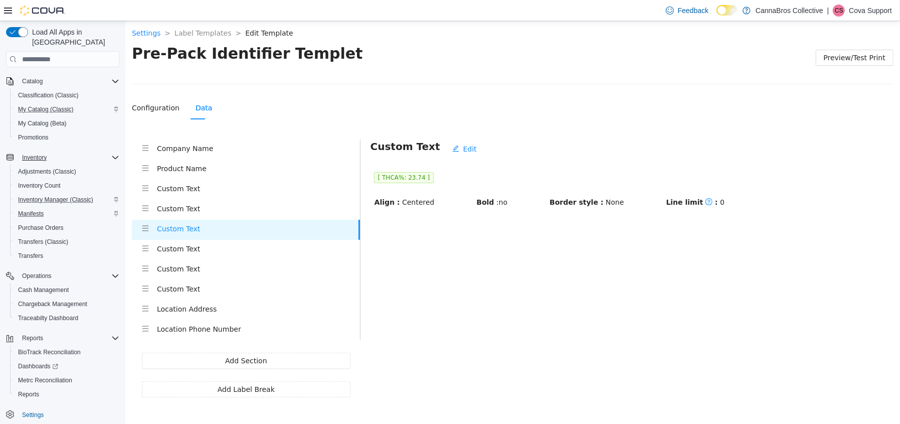
click at [200, 212] on h4 "Custom Text" at bounding box center [257, 208] width 203 height 11
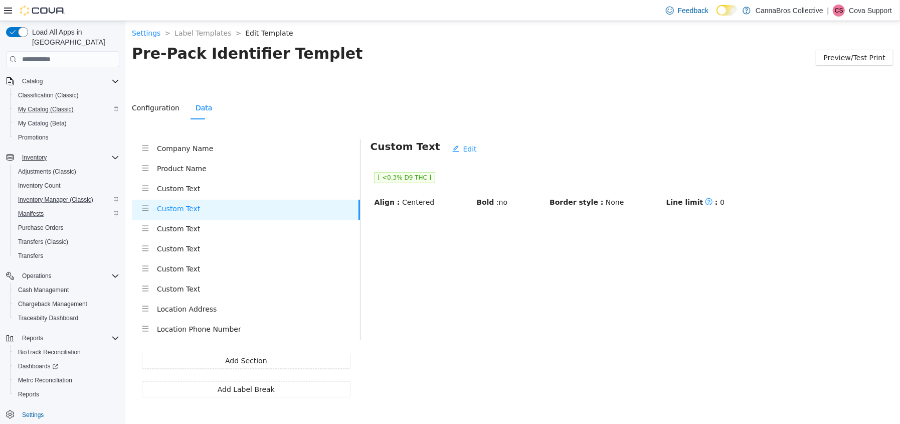
click at [239, 193] on h4 "Custom Text" at bounding box center [257, 188] width 203 height 11
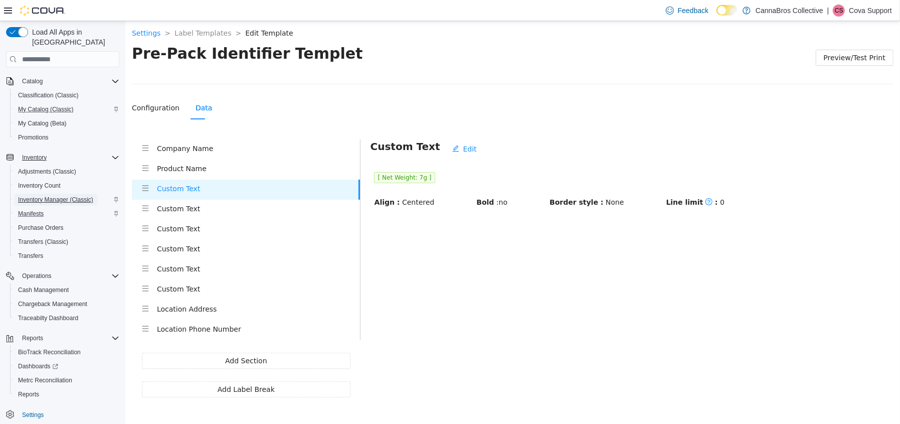
click at [56, 196] on span "Inventory Manager (Classic)" at bounding box center [55, 200] width 75 height 8
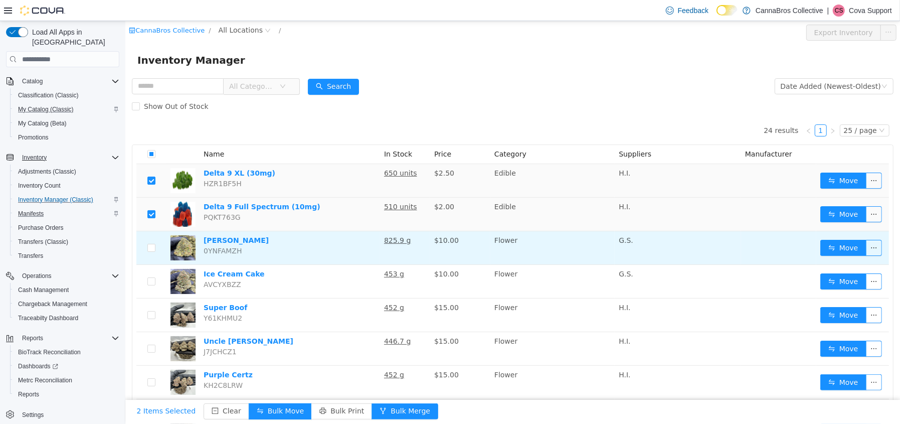
click at [156, 245] on td at bounding box center [151, 248] width 30 height 34
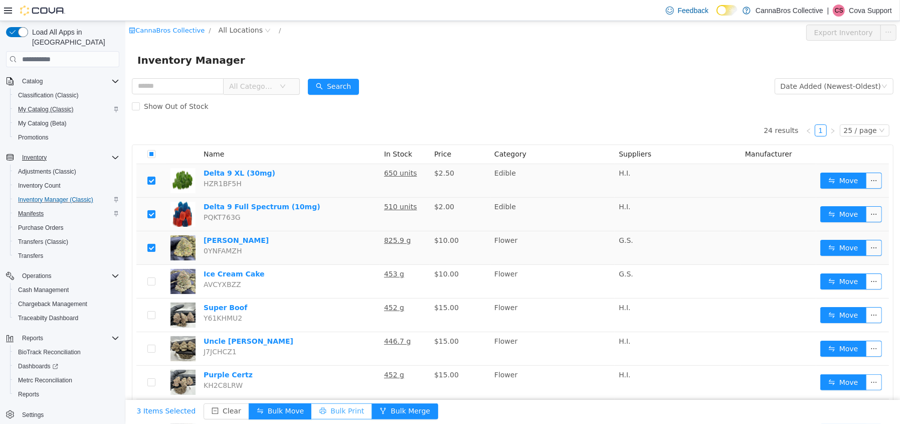
click at [332, 410] on button "Bulk Print" at bounding box center [341, 411] width 61 height 16
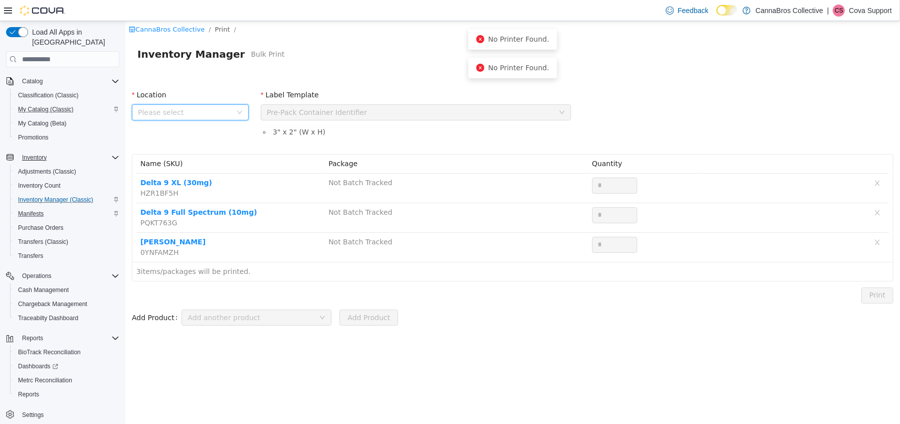
click at [178, 105] on span "Please select" at bounding box center [186, 112] width 98 height 15
click at [185, 176] on div "All Locations 1780 US 421" at bounding box center [189, 150] width 117 height 57
click at [197, 170] on span "1780 US 421" at bounding box center [200, 168] width 92 height 14
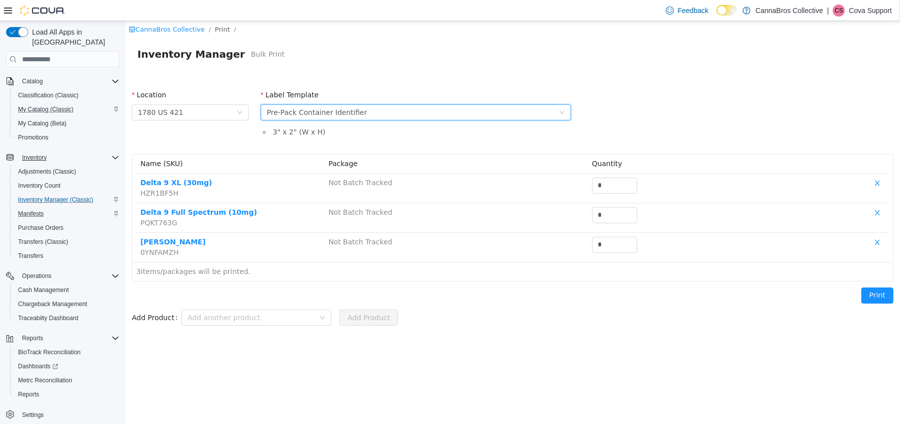
click at [366, 114] on div "Please select a label template Pre-Pack Container Identifier" at bounding box center [412, 112] width 292 height 15
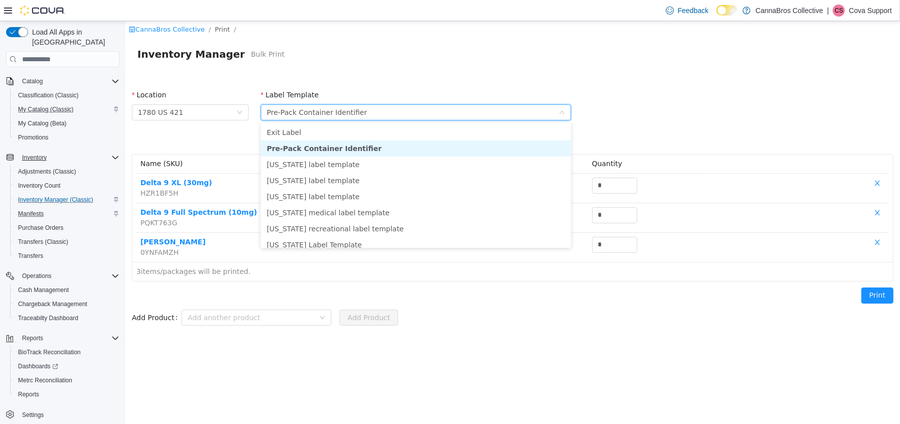
click at [353, 145] on li "Pre-Pack Container Identifier" at bounding box center [415, 148] width 310 height 16
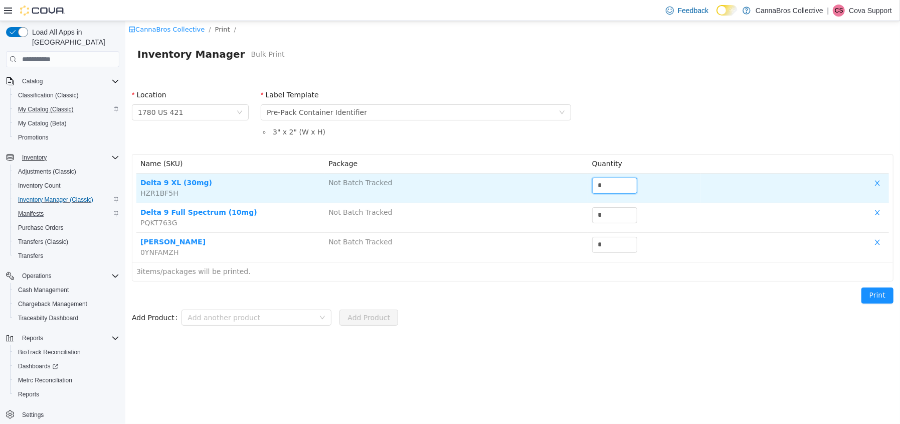
drag, startPoint x: 604, startPoint y: 185, endPoint x: 576, endPoint y: 177, distance: 28.6
click at [576, 177] on tr "Delta 9 XL (30mg) HZR1BF5H Not Batch Tracked *" at bounding box center [512, 189] width 753 height 30
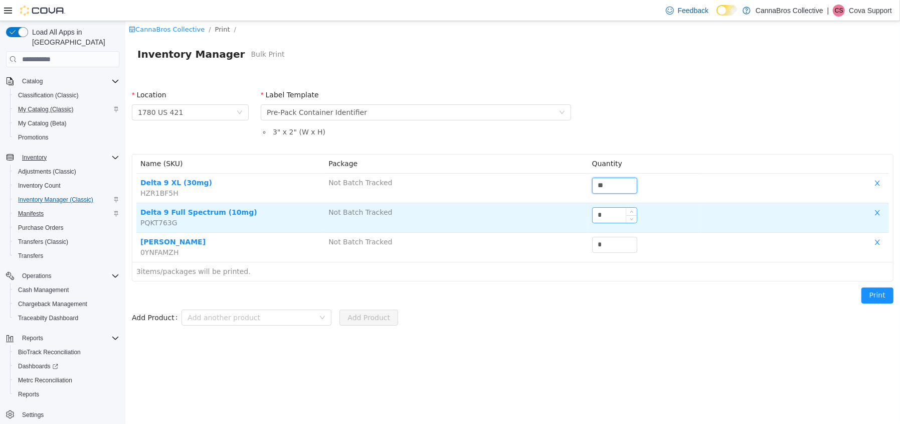
type input "**"
drag, startPoint x: 607, startPoint y: 217, endPoint x: 596, endPoint y: 212, distance: 12.1
click at [596, 212] on input "*" at bounding box center [614, 215] width 44 height 15
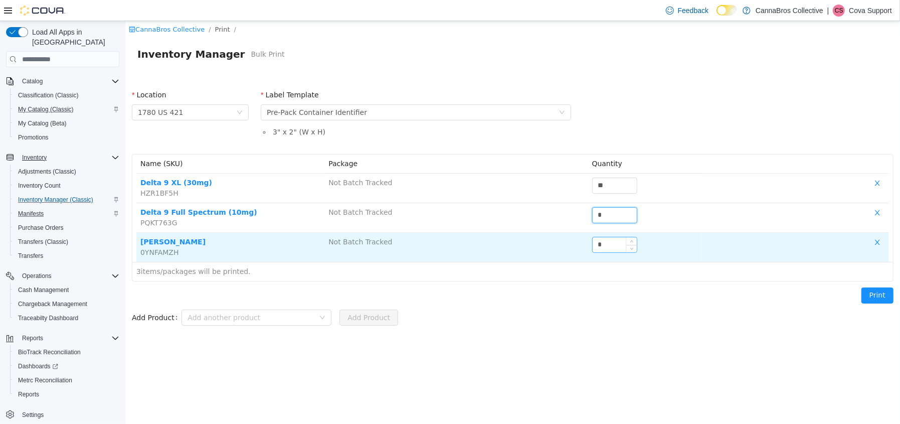
type input "*"
drag, startPoint x: 599, startPoint y: 243, endPoint x: 590, endPoint y: 242, distance: 8.6
click at [590, 242] on td "*" at bounding box center [644, 247] width 113 height 29
type input "*"
click at [876, 246] on button "button" at bounding box center [877, 243] width 15 height 12
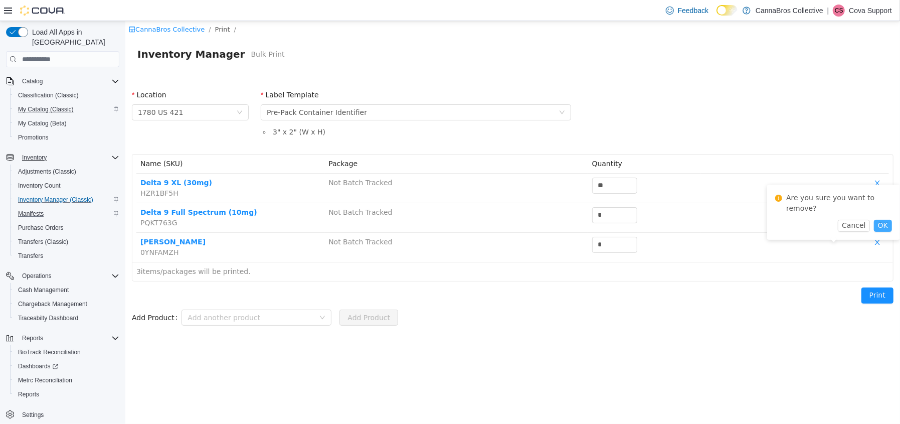
click at [884, 224] on button "OK" at bounding box center [883, 226] width 18 height 12
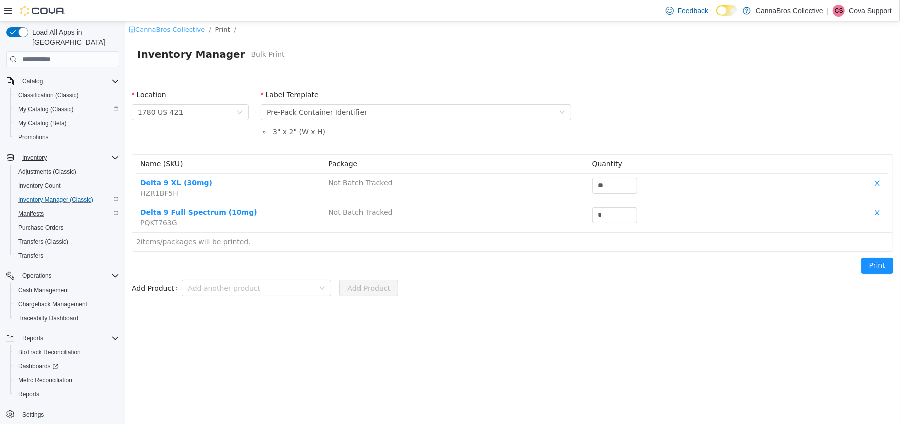
click at [165, 30] on link "CannaBros Collective" at bounding box center [166, 30] width 76 height 8
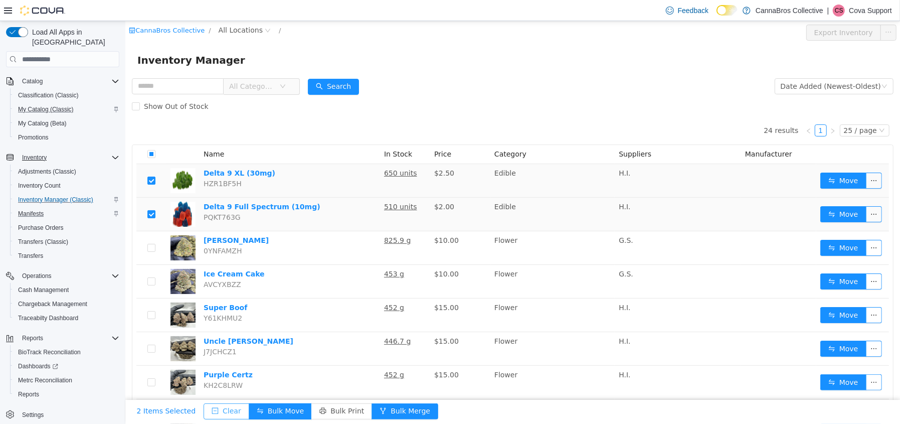
click at [214, 408] on button "Clear" at bounding box center [226, 411] width 46 height 16
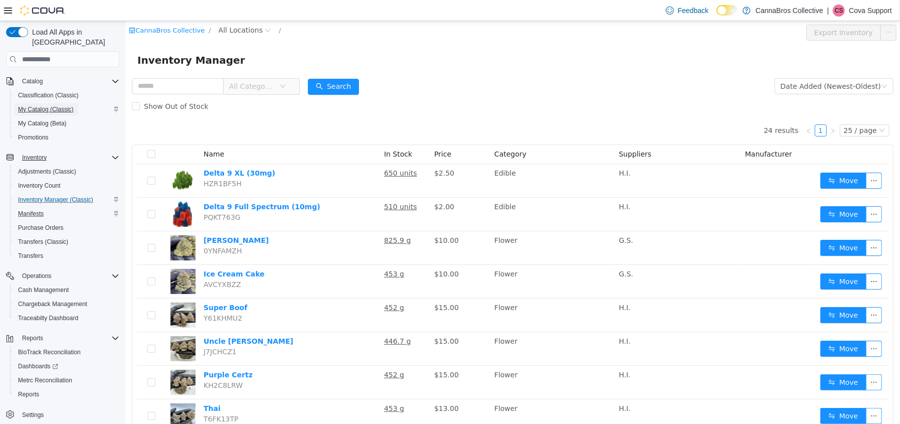
click at [51, 105] on span "My Catalog (Classic)" at bounding box center [46, 109] width 56 height 8
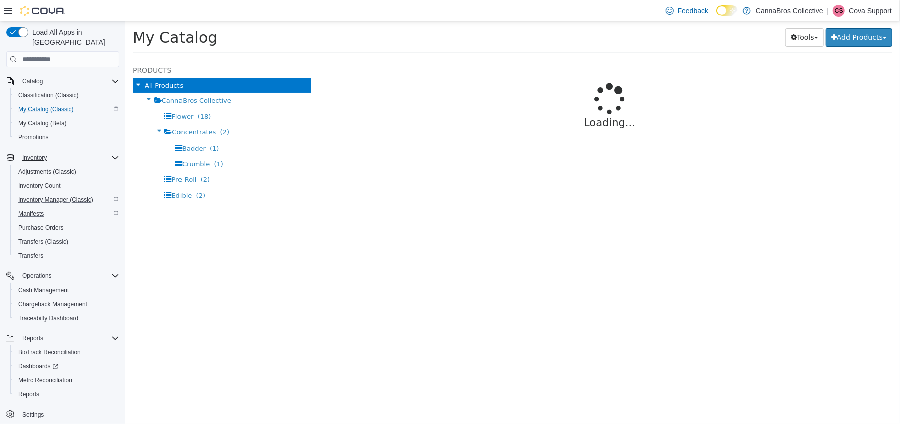
select select "**********"
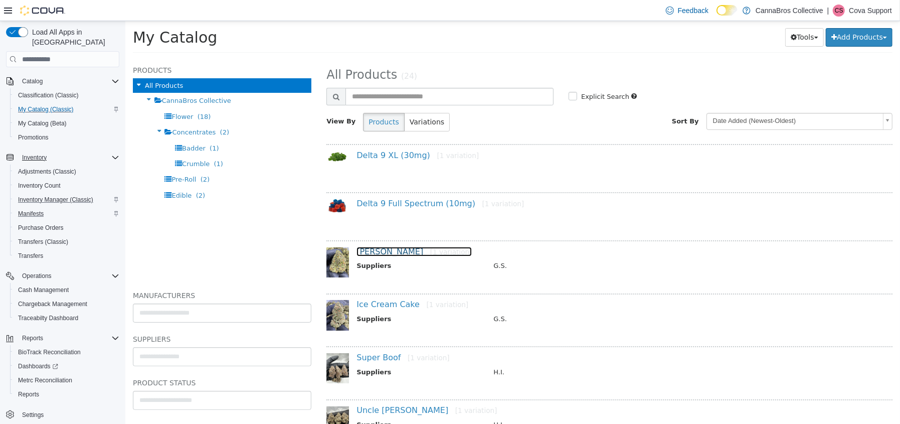
click at [372, 251] on link "Runtz [1 variation]" at bounding box center [413, 252] width 115 height 10
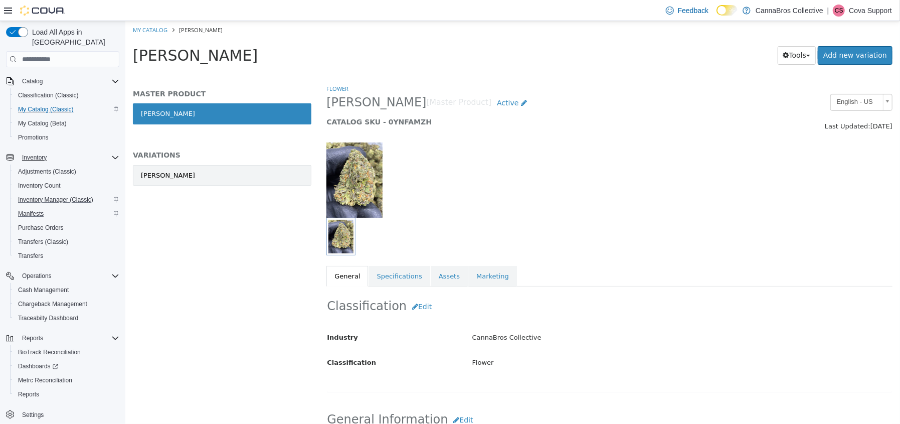
click at [184, 176] on link "Runtz" at bounding box center [221, 175] width 179 height 21
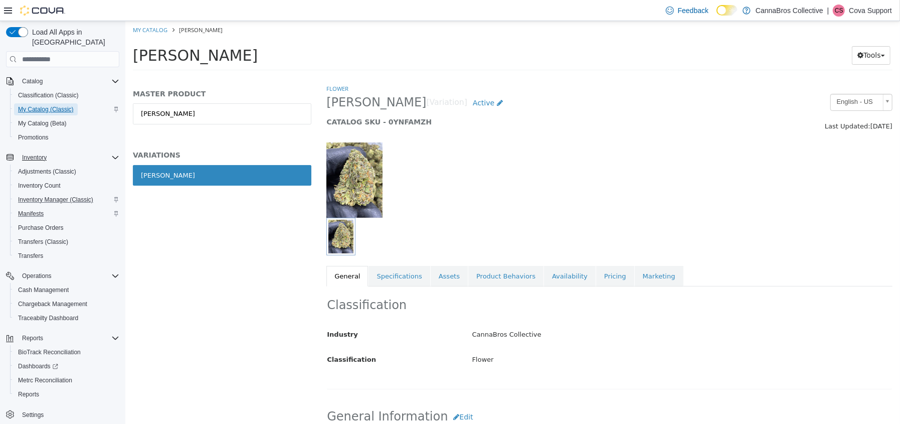
click at [42, 105] on span "My Catalog (Classic)" at bounding box center [46, 109] width 56 height 8
click at [388, 275] on link "Specifications" at bounding box center [398, 276] width 61 height 21
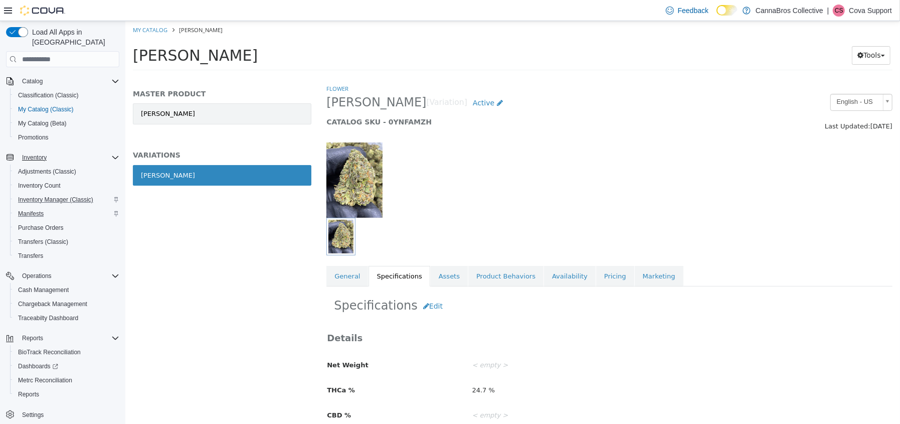
click at [154, 105] on link "Runtz" at bounding box center [221, 113] width 179 height 21
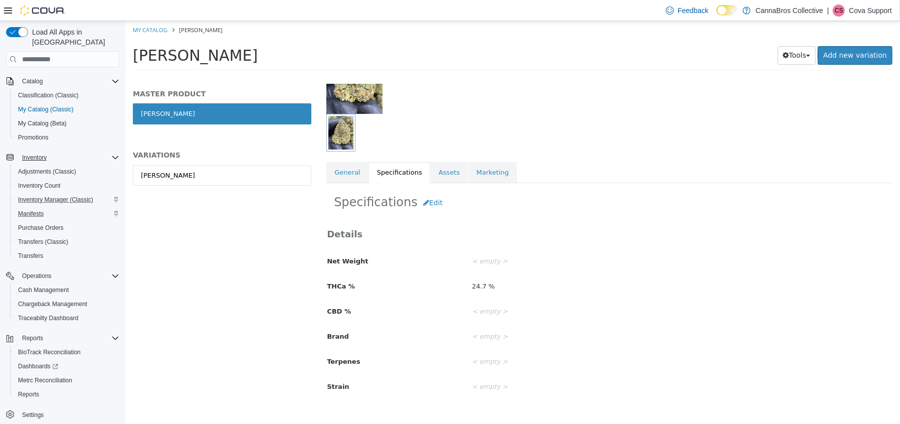
scroll to position [104, 0]
click at [344, 178] on link "General" at bounding box center [347, 172] width 42 height 21
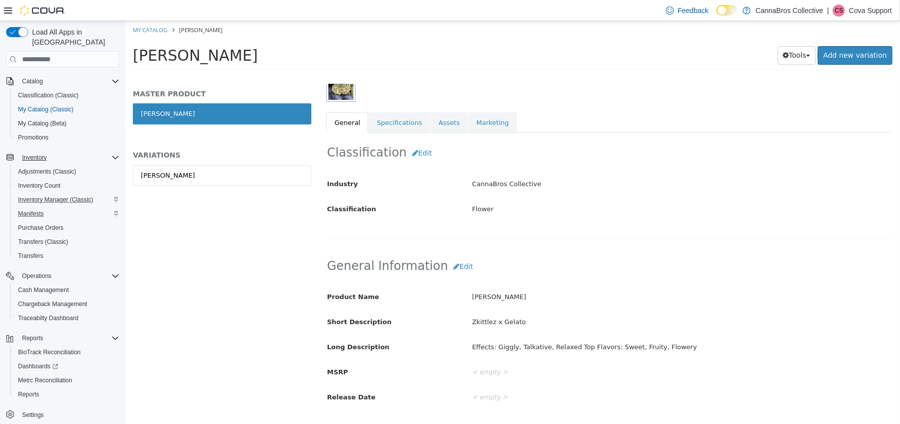
scroll to position [254, 0]
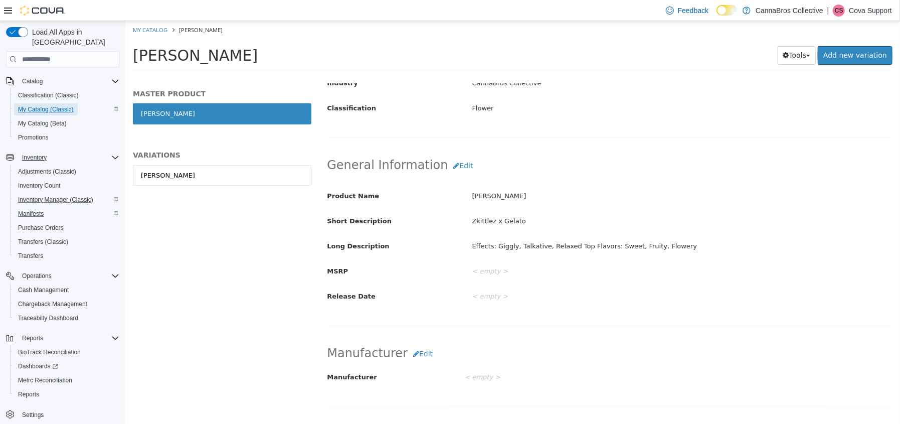
click at [35, 105] on span "My Catalog (Classic)" at bounding box center [46, 109] width 56 height 8
click at [152, 30] on link "My Catalog" at bounding box center [149, 30] width 35 height 8
select select "**********"
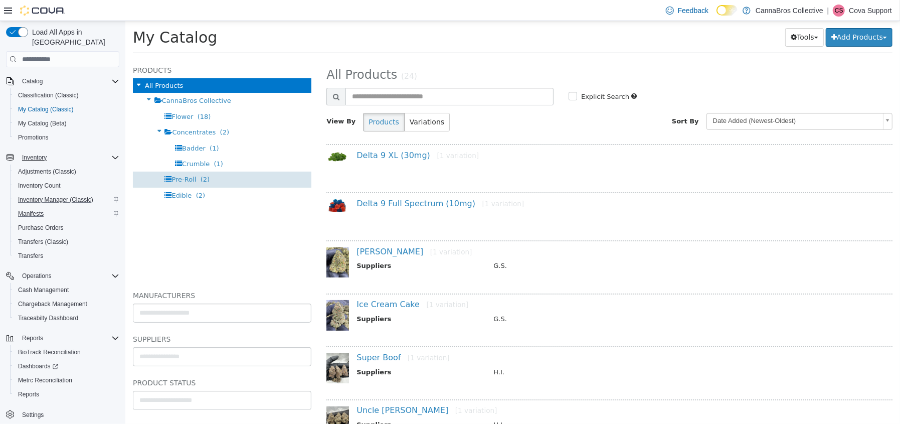
click at [183, 184] on div "Pre-Roll (2)" at bounding box center [221, 180] width 179 height 16
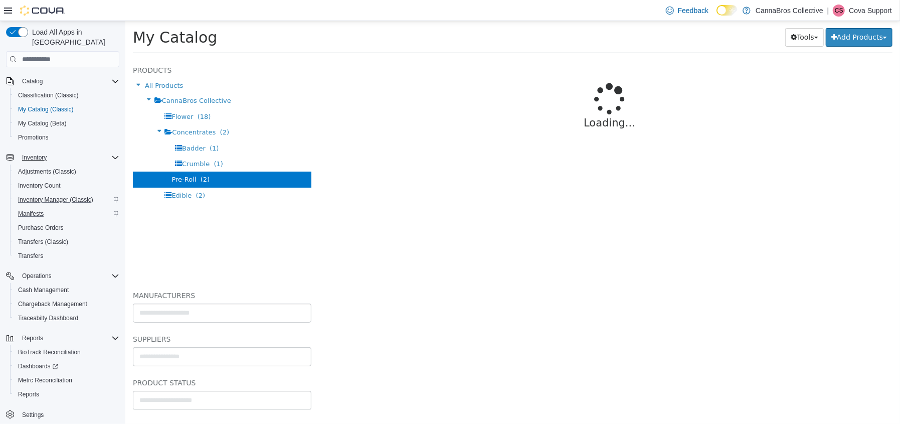
select select "**********"
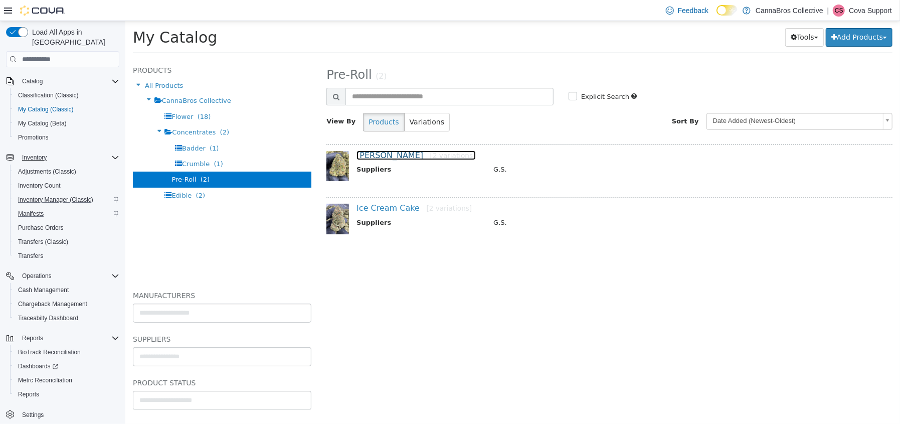
click at [375, 155] on link "Runtz [2 variations]" at bounding box center [415, 155] width 119 height 10
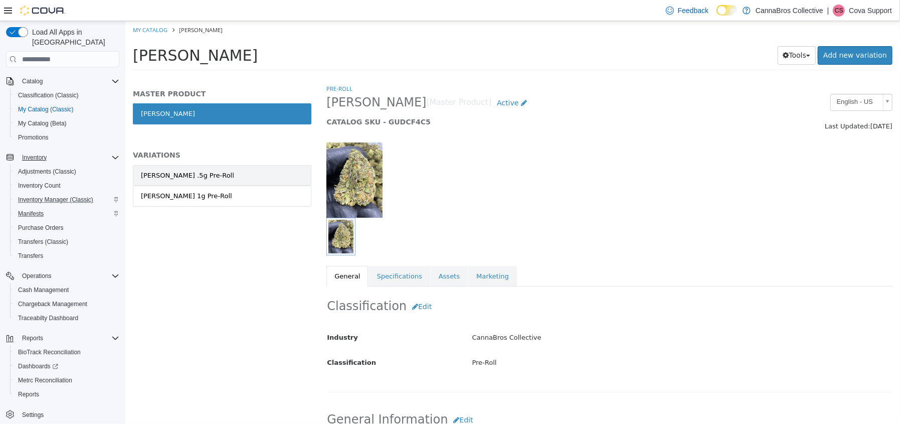
click at [242, 178] on link "Runtz .5g Pre-Roll" at bounding box center [221, 175] width 179 height 21
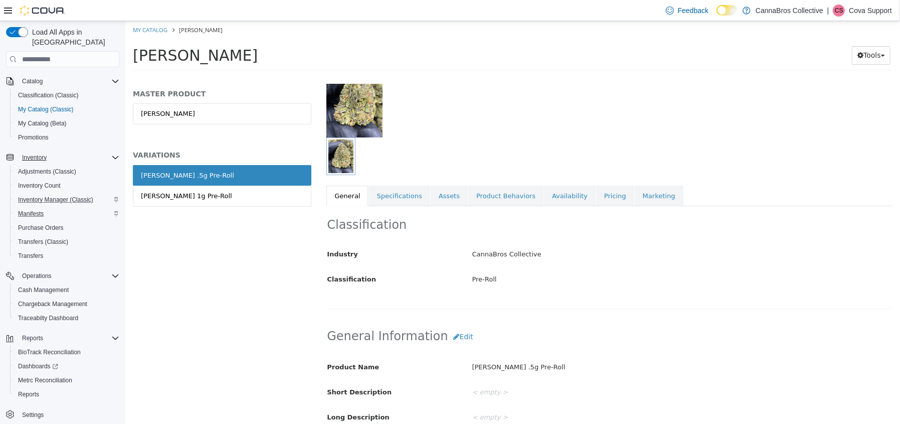
scroll to position [200, 0]
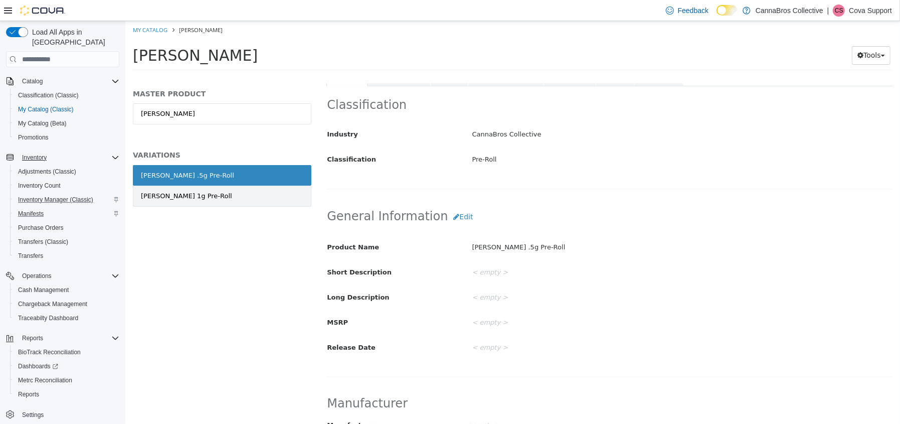
click at [213, 200] on link "Runtz 1g Pre-Roll" at bounding box center [221, 196] width 179 height 21
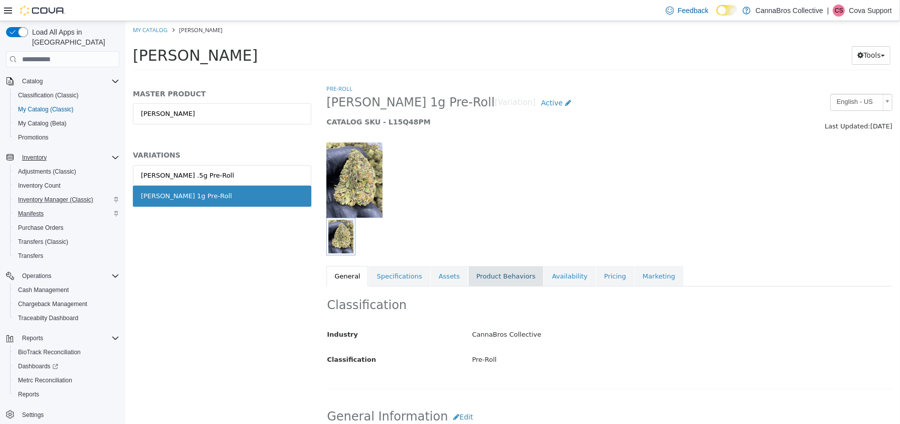
click at [484, 272] on link "Product Behaviors" at bounding box center [505, 276] width 75 height 21
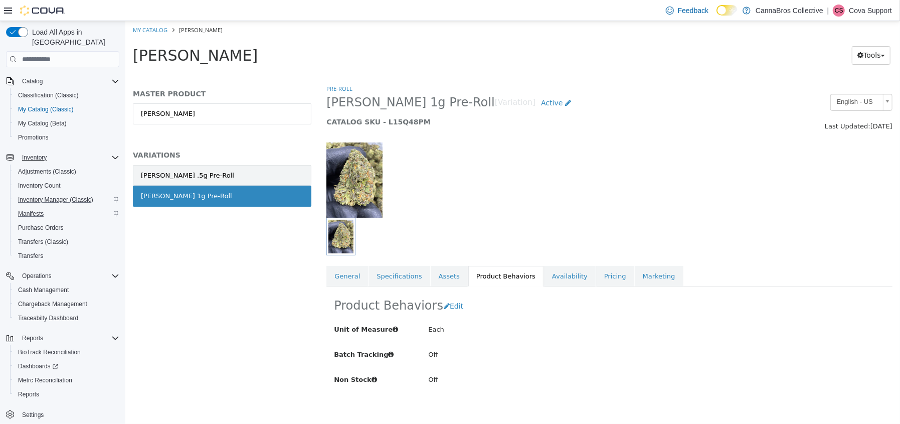
click at [173, 176] on div "Runtz .5g Pre-Roll" at bounding box center [186, 176] width 93 height 10
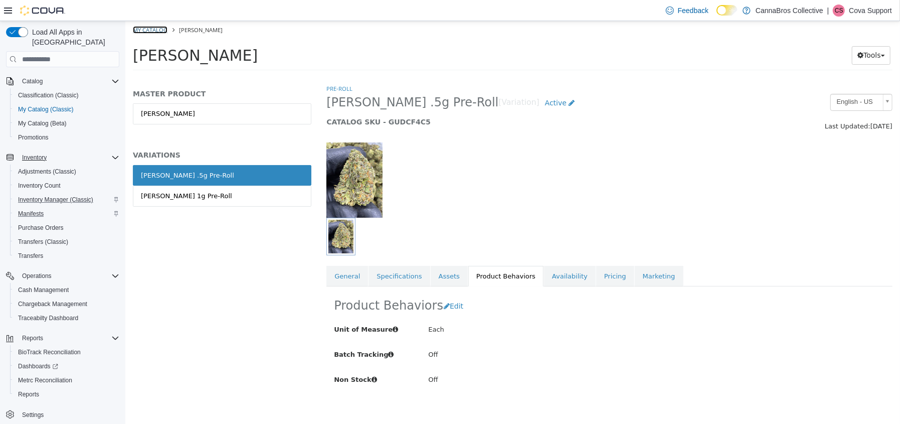
click at [142, 28] on link "My Catalog" at bounding box center [149, 30] width 35 height 8
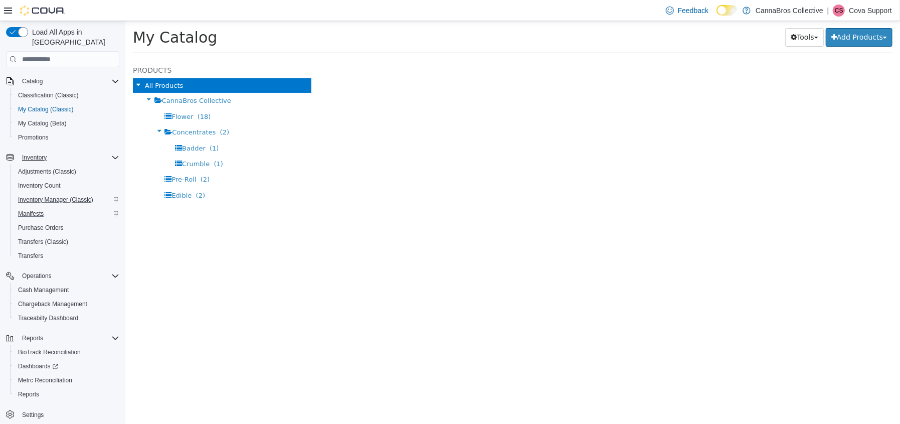
select select "**********"
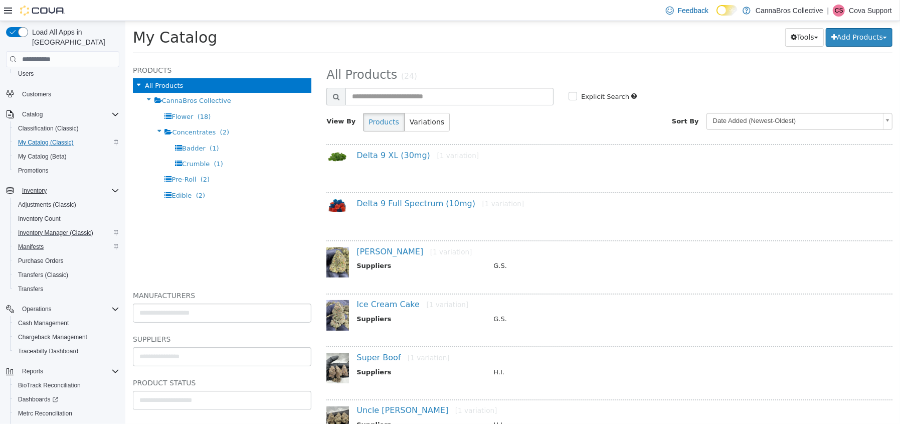
scroll to position [39, 0]
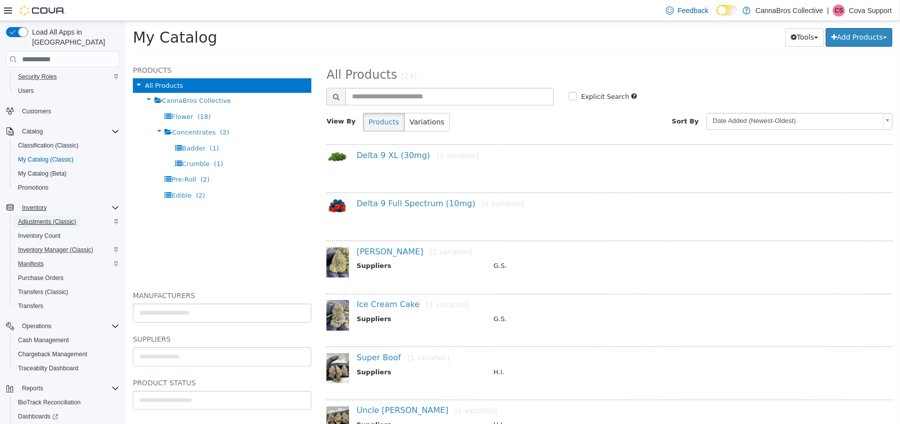
click at [40, 216] on span "Adjustments (Classic)" at bounding box center [47, 222] width 58 height 12
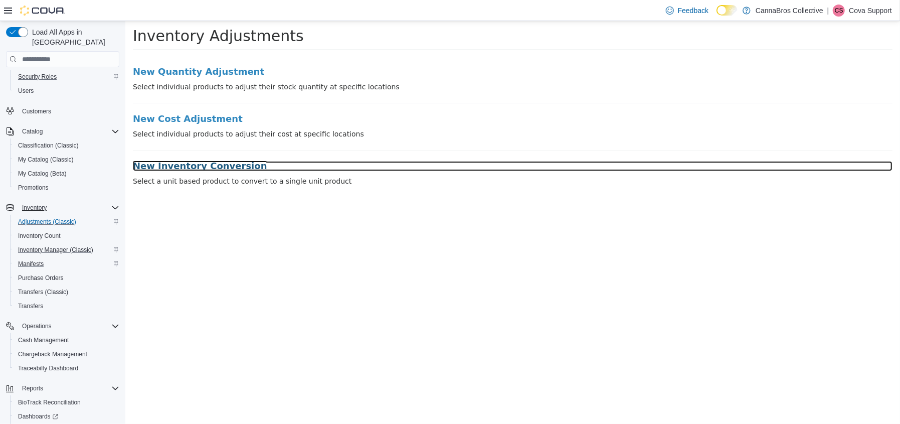
click at [196, 166] on h3 "New Inventory Conversion" at bounding box center [512, 166] width 760 height 10
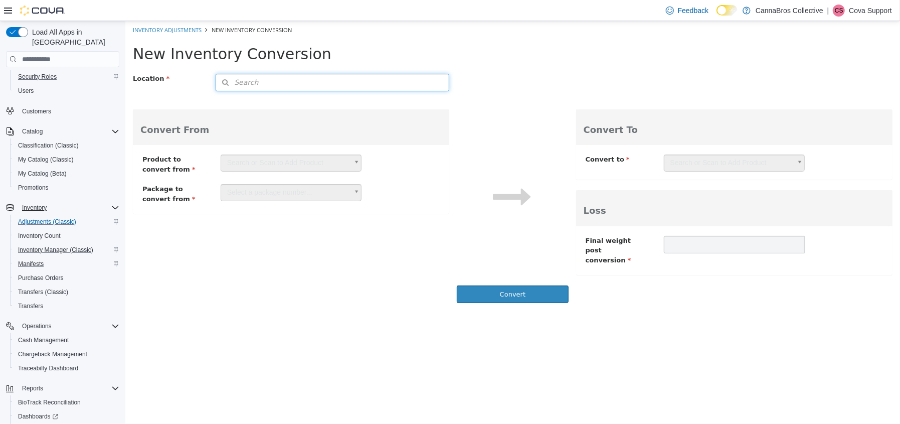
click at [331, 79] on button "Search" at bounding box center [332, 83] width 234 height 18
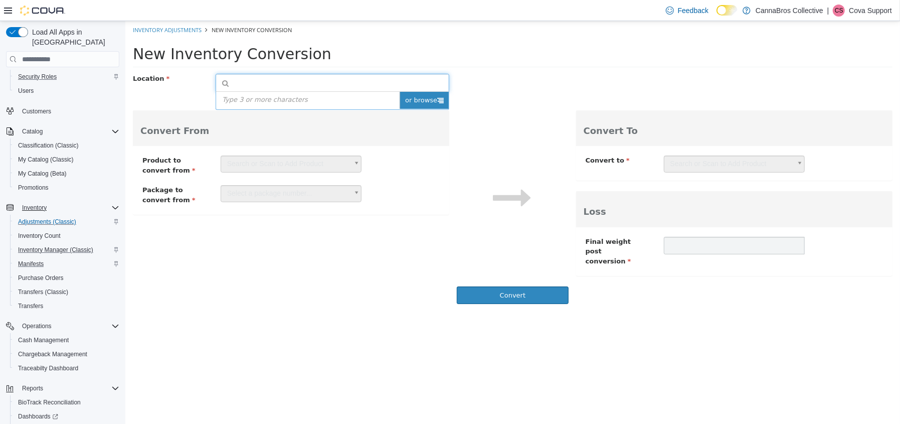
click at [431, 101] on span "or browse" at bounding box center [423, 100] width 49 height 17
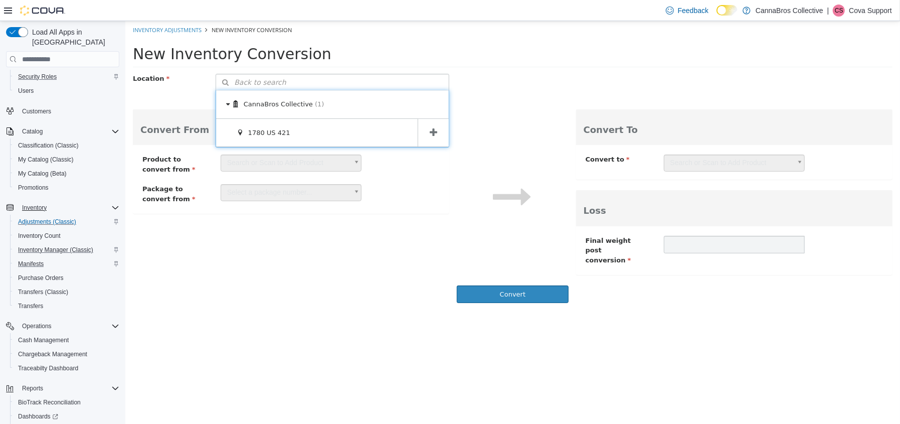
click at [431, 129] on icon at bounding box center [433, 133] width 8 height 10
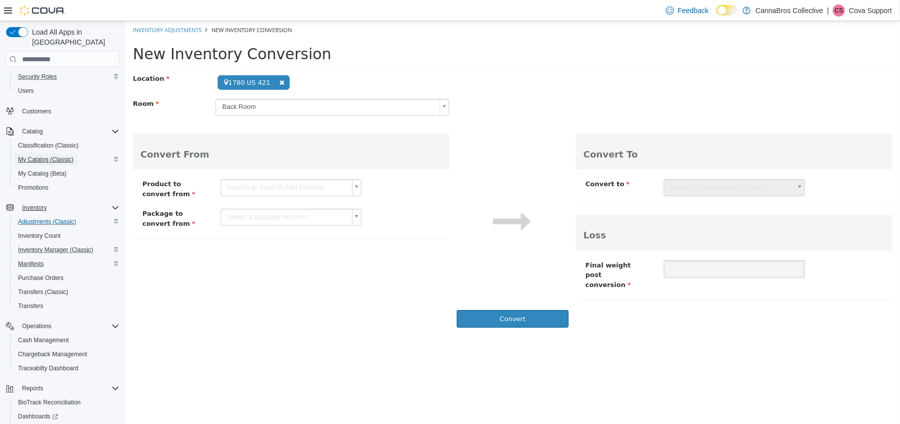
click at [56, 155] on span "My Catalog (Classic)" at bounding box center [46, 159] width 56 height 8
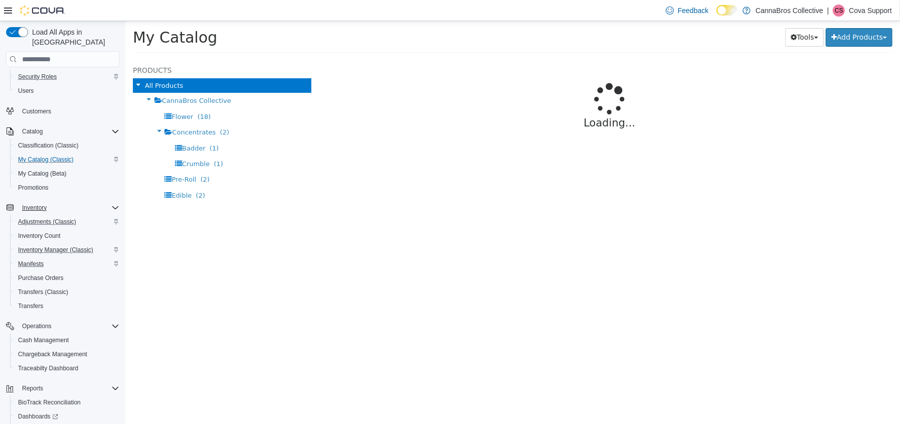
select select "**********"
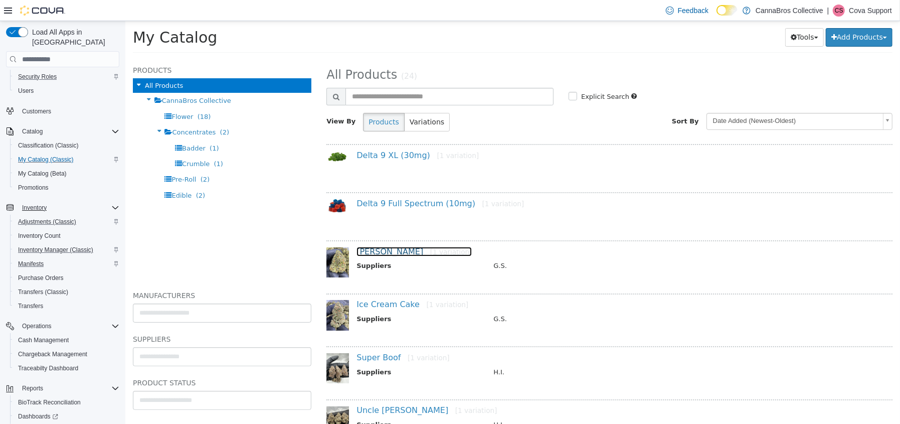
click at [369, 250] on link "Runtz [1 variation]" at bounding box center [413, 252] width 115 height 10
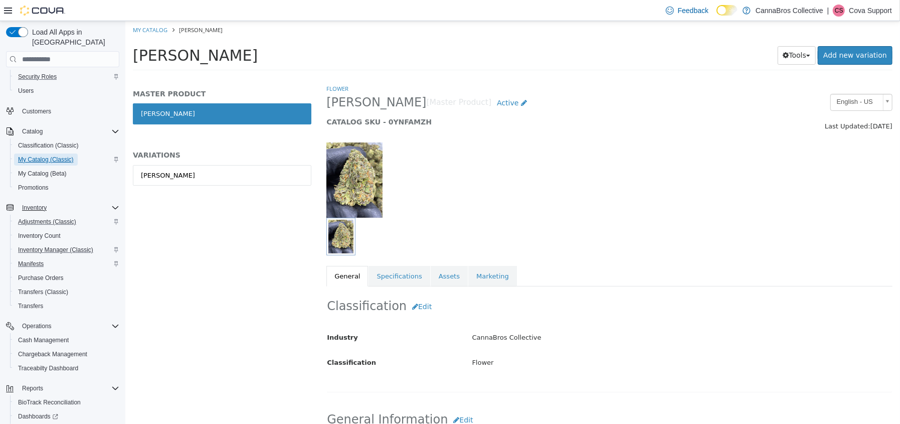
drag, startPoint x: 38, startPoint y: 145, endPoint x: 118, endPoint y: 154, distance: 81.2
click at [38, 155] on span "My Catalog (Classic)" at bounding box center [46, 159] width 56 height 8
click at [57, 274] on span "Purchase Orders" at bounding box center [41, 278] width 46 height 8
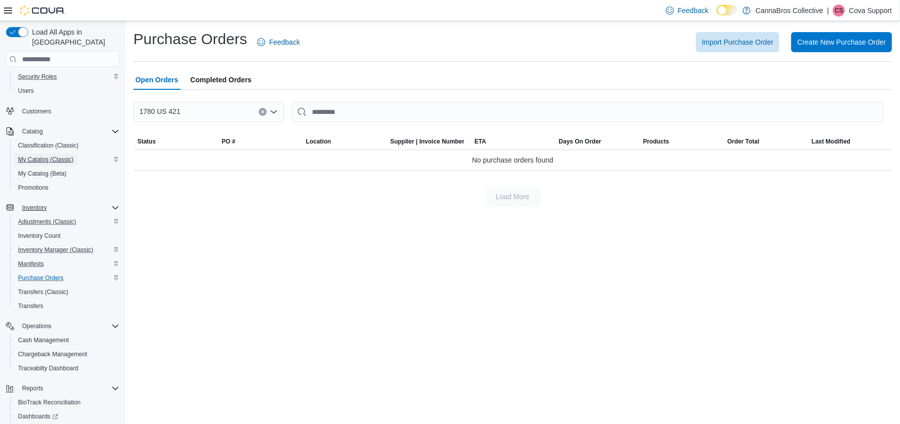
click at [47, 155] on span "My Catalog (Classic)" at bounding box center [46, 159] width 56 height 8
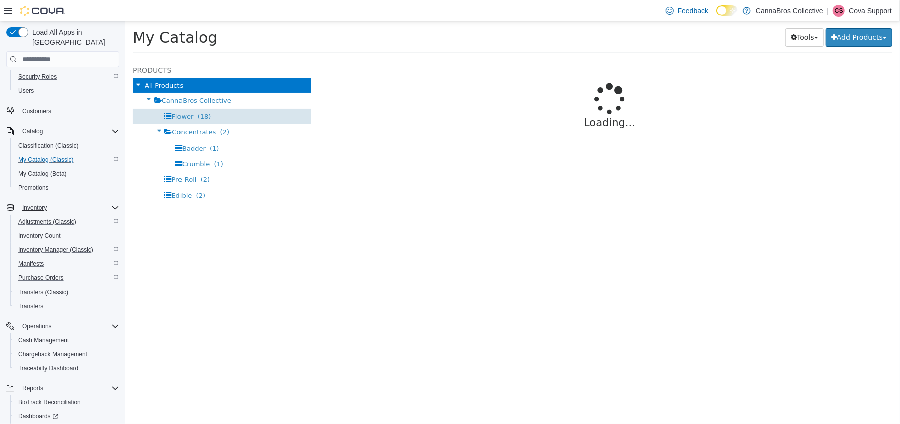
select select "**********"
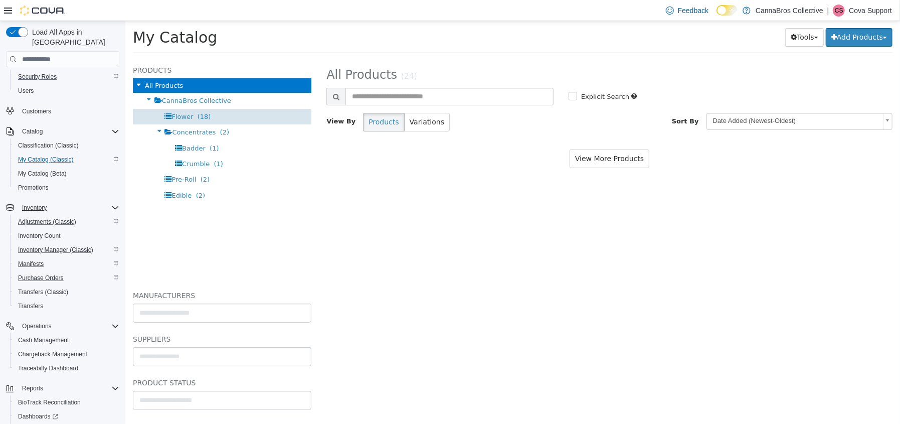
click at [192, 117] on span "Flower (18)" at bounding box center [190, 117] width 39 height 8
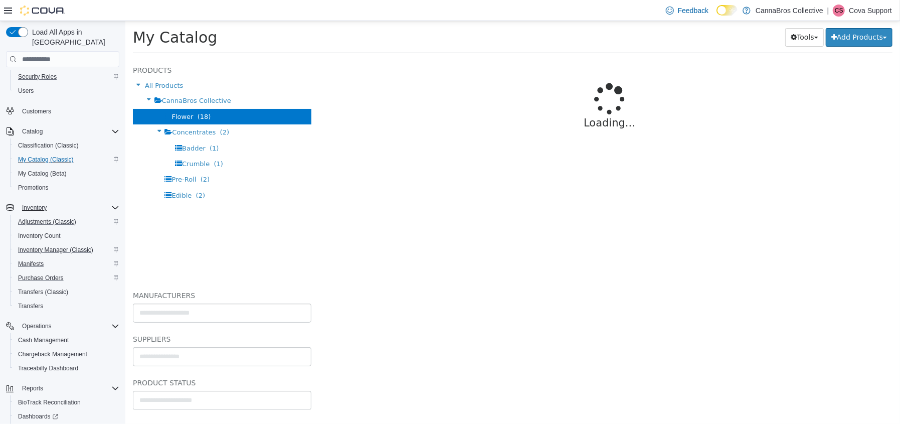
select select "**********"
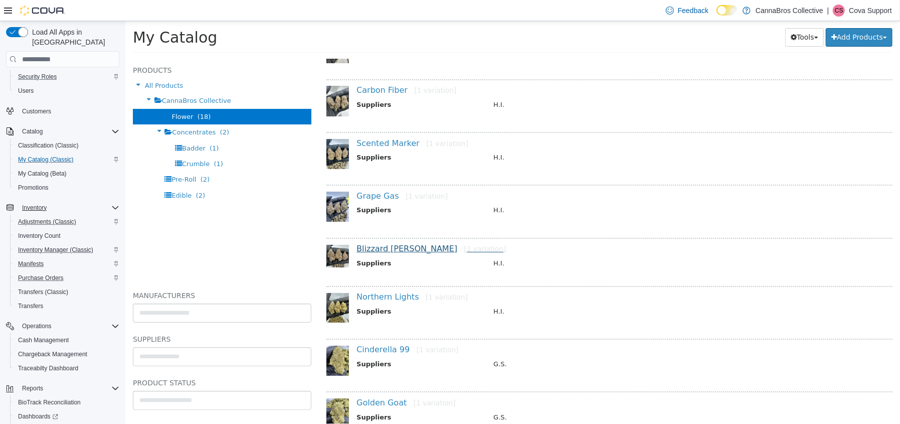
scroll to position [501, 0]
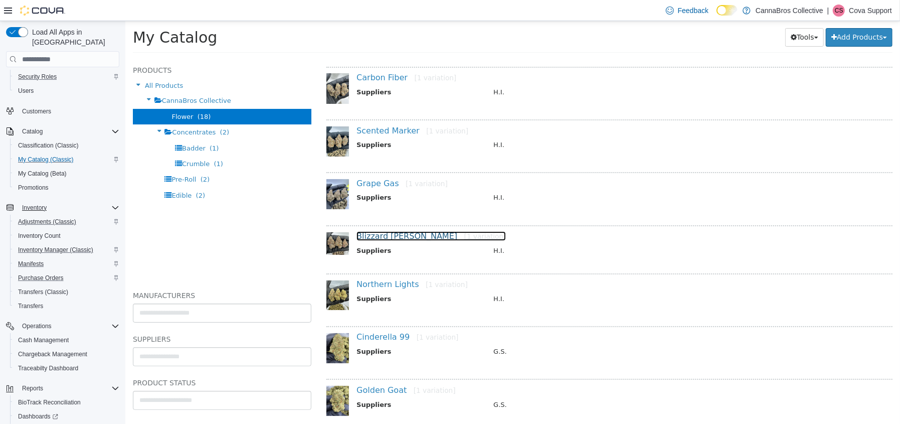
click at [383, 235] on link "Blizzard Berry [1 variation]" at bounding box center [430, 236] width 149 height 10
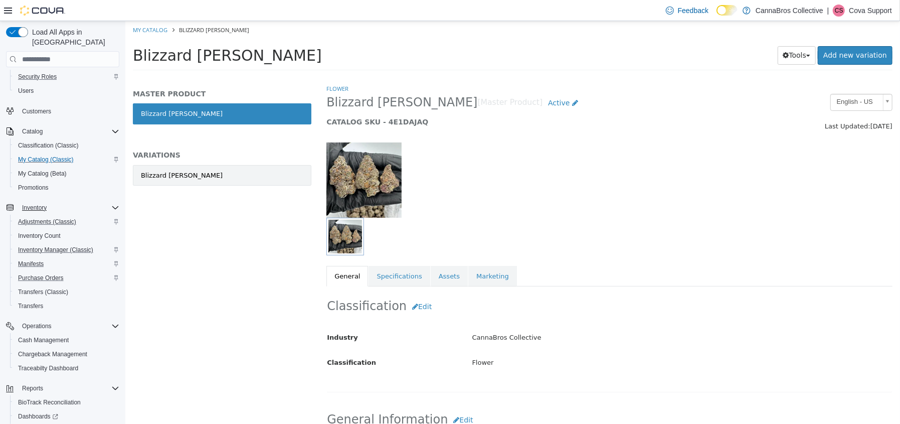
click at [173, 176] on div "Blizzard Berry" at bounding box center [181, 176] width 82 height 10
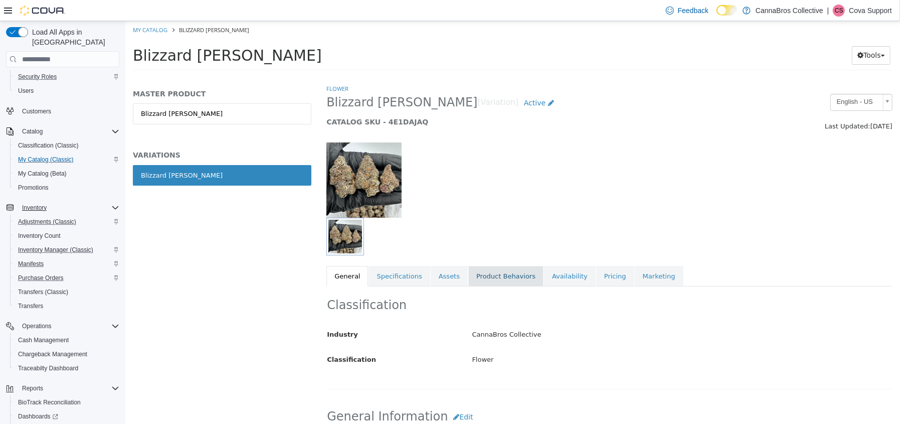
click at [483, 276] on link "Product Behaviors" at bounding box center [505, 276] width 75 height 21
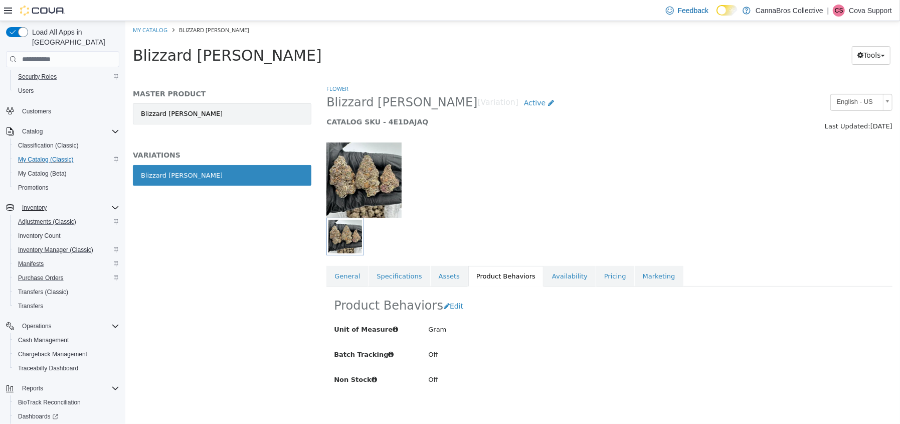
click at [160, 113] on link "Blizzard Berry" at bounding box center [221, 113] width 179 height 21
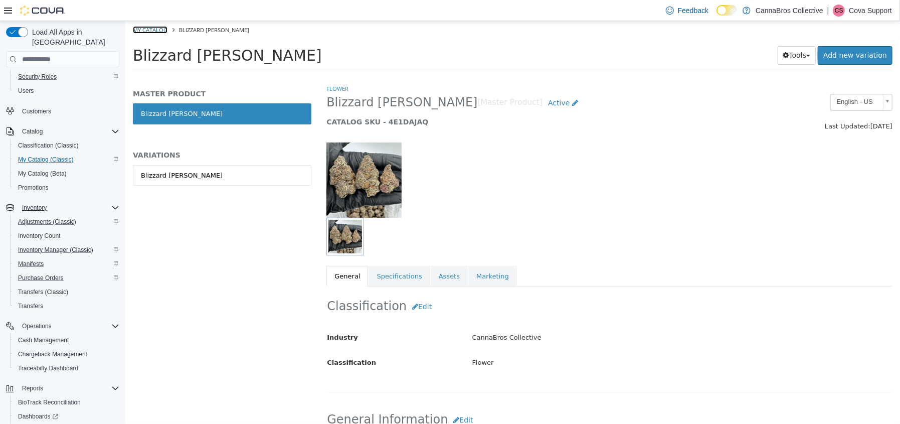
click at [155, 29] on link "My Catalog" at bounding box center [149, 30] width 35 height 8
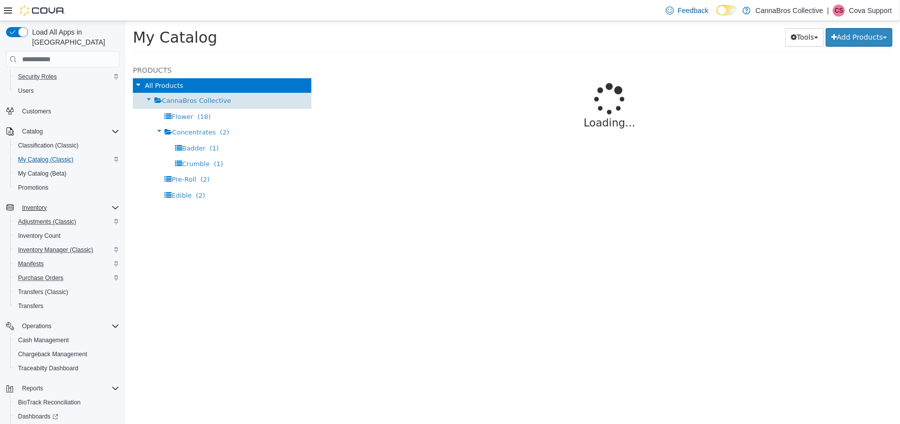
select select "**********"
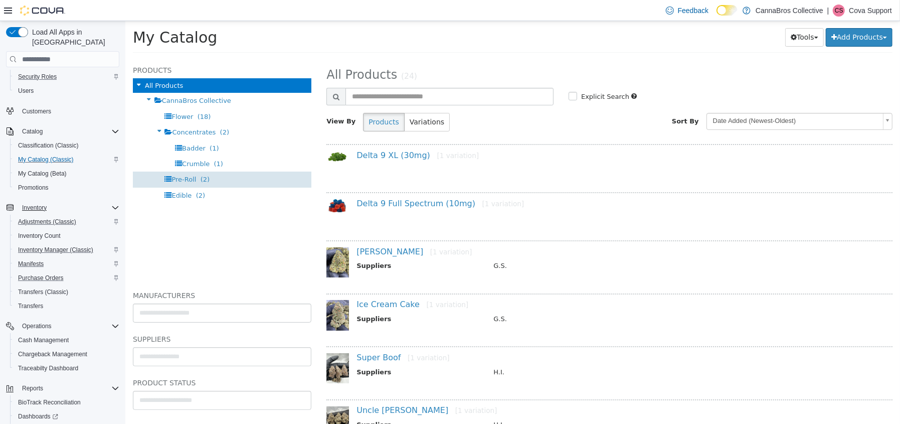
click at [183, 176] on span "Pre-Roll" at bounding box center [183, 180] width 25 height 8
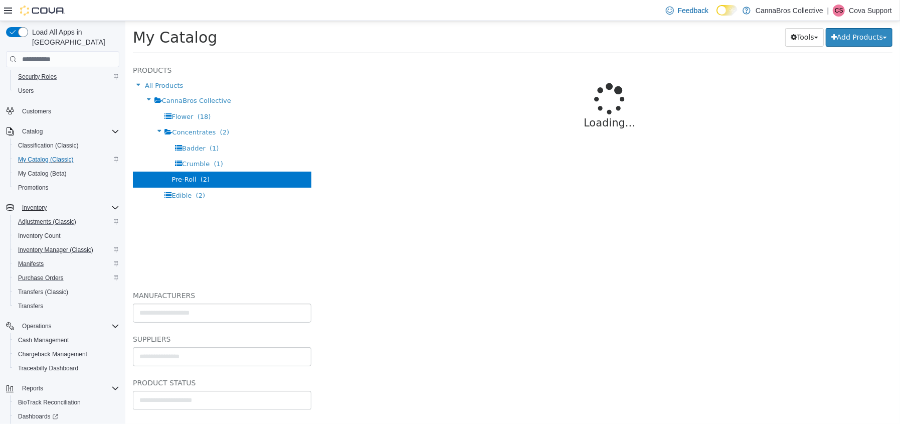
select select "**********"
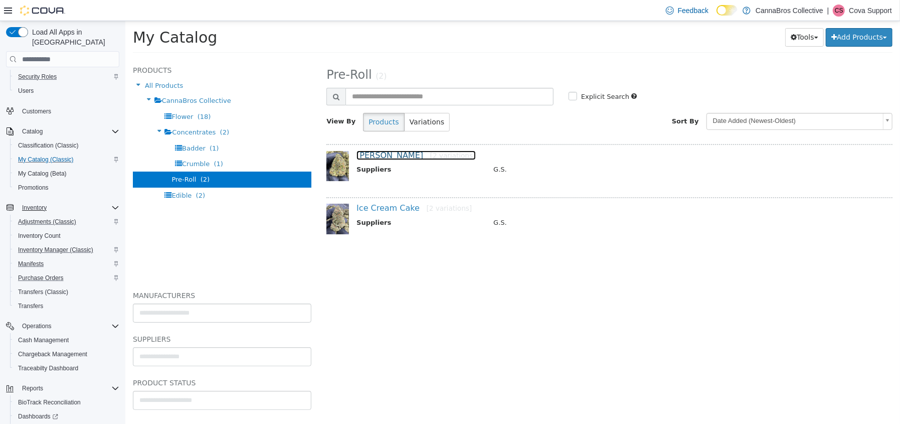
click at [369, 154] on link "Runtz [2 variations]" at bounding box center [415, 155] width 119 height 10
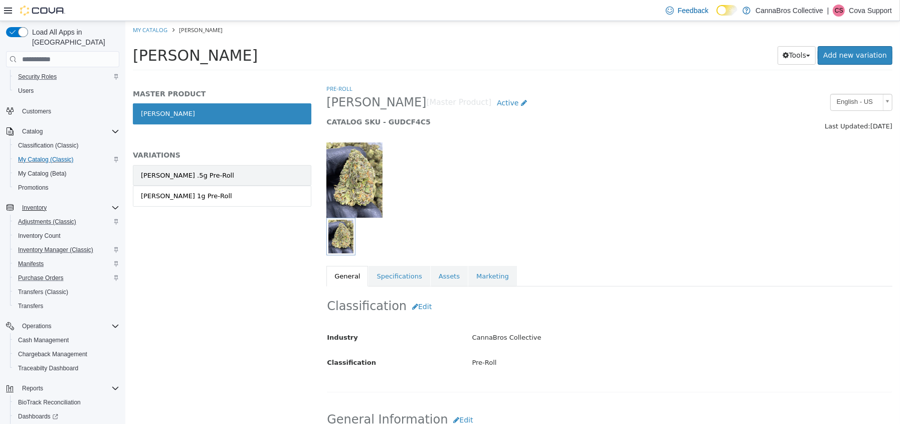
click at [197, 176] on link "Runtz .5g Pre-Roll" at bounding box center [221, 175] width 179 height 21
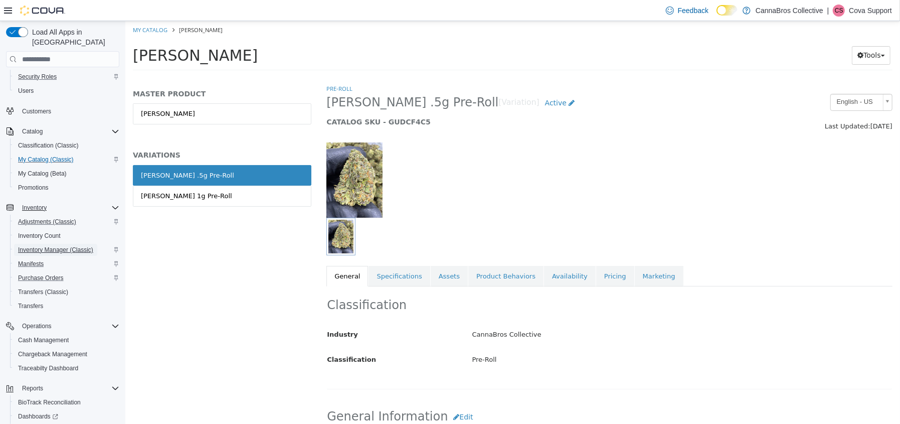
click at [73, 246] on span "Inventory Manager (Classic)" at bounding box center [55, 250] width 75 height 8
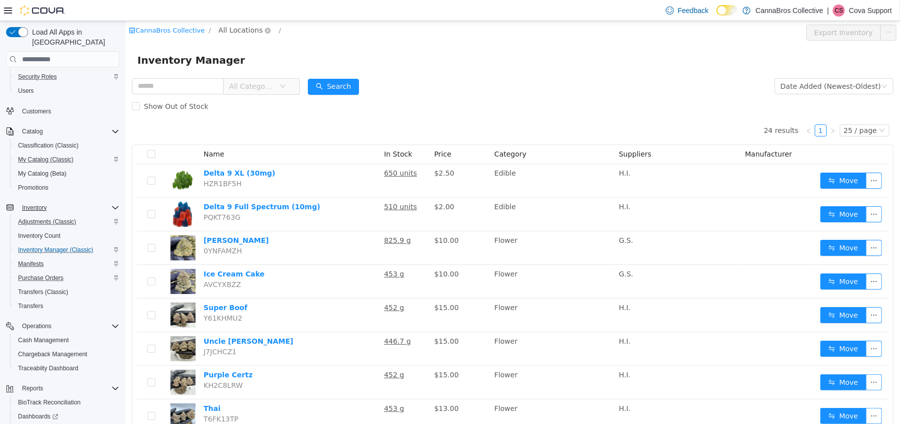
click at [218, 35] on span "All Locations" at bounding box center [240, 30] width 44 height 11
click at [239, 82] on span "1780 US 421" at bounding box center [255, 84] width 45 height 8
click at [170, 35] on link "CannaBros Collective" at bounding box center [166, 33] width 76 height 8
click at [229, 31] on span "All Locations" at bounding box center [240, 30] width 44 height 11
click at [233, 81] on span "1780 US 421" at bounding box center [255, 84] width 45 height 8
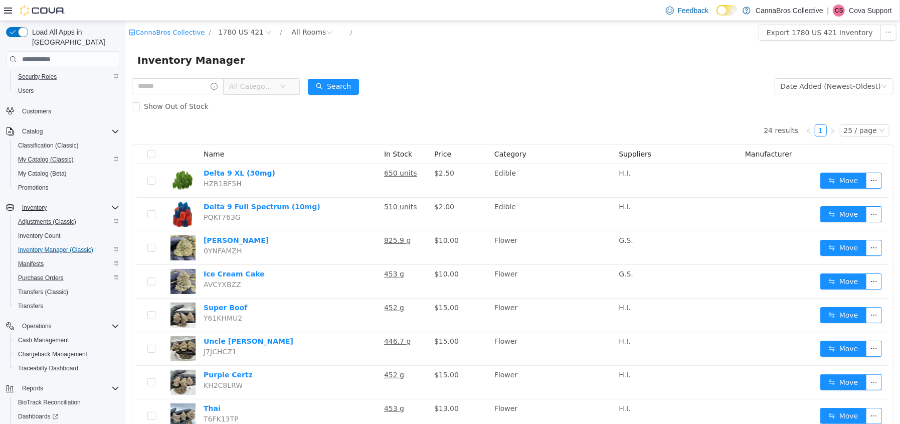
click at [270, 88] on span "All Categories" at bounding box center [252, 86] width 46 height 10
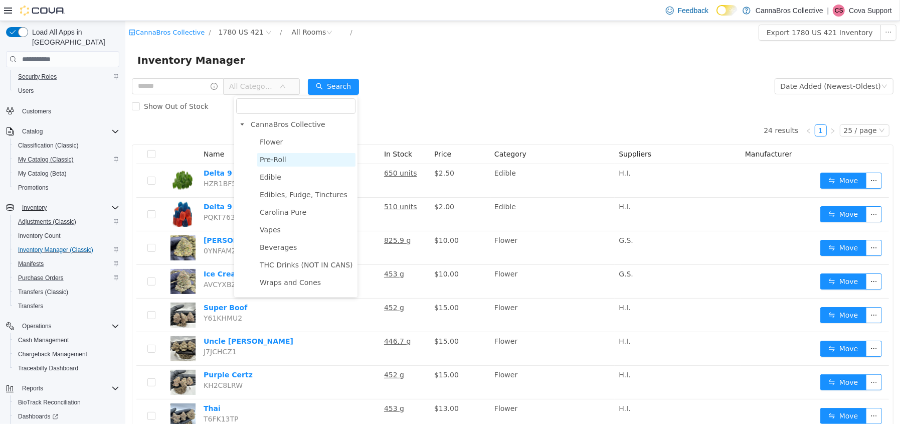
click at [277, 159] on span "Pre-Roll" at bounding box center [272, 159] width 27 height 8
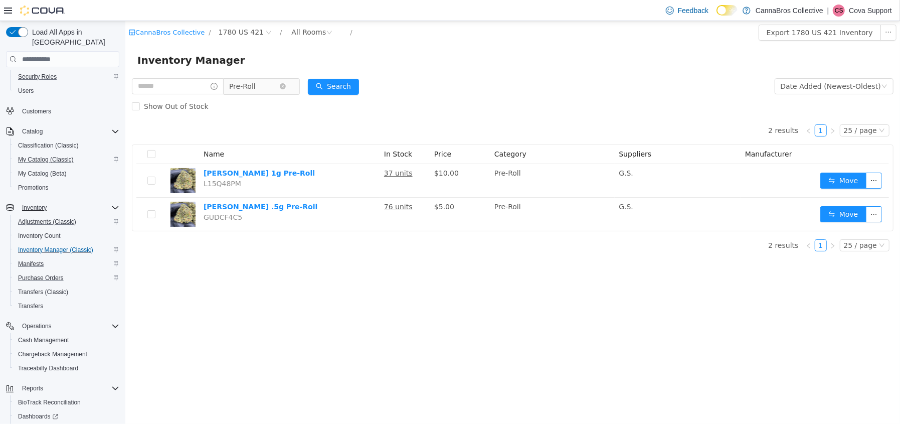
click at [255, 86] on span "Pre-Roll" at bounding box center [242, 86] width 27 height 15
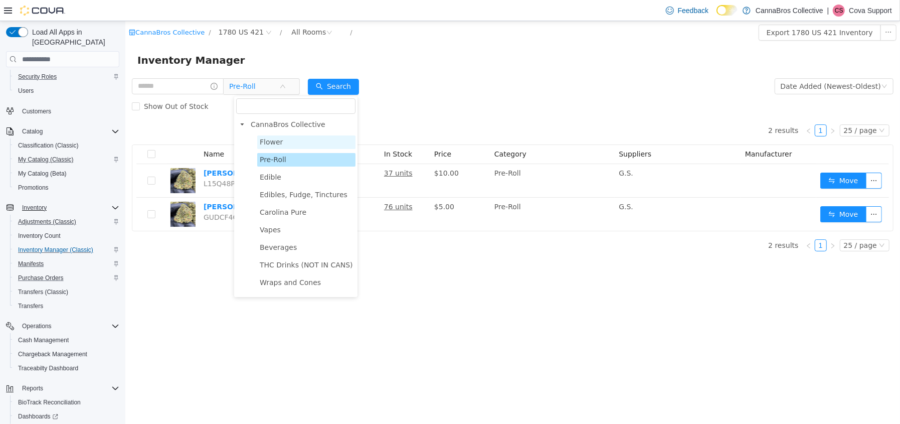
click at [271, 140] on span "Flower" at bounding box center [270, 142] width 23 height 8
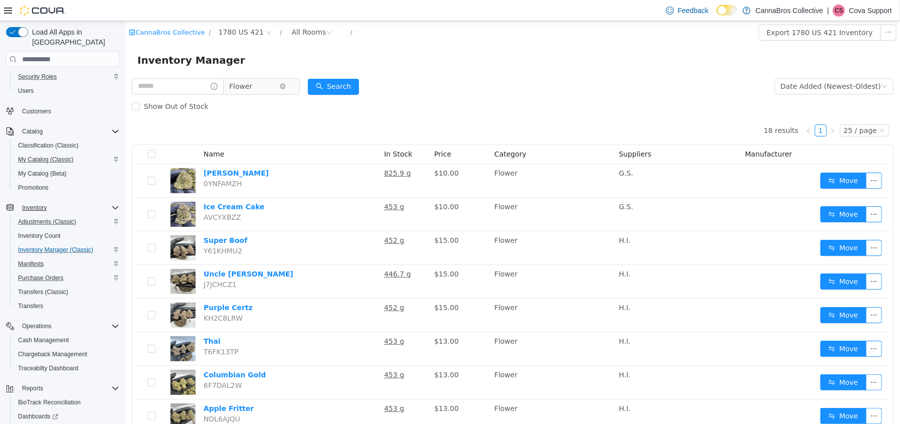
click at [264, 83] on span "Flower" at bounding box center [254, 86] width 50 height 15
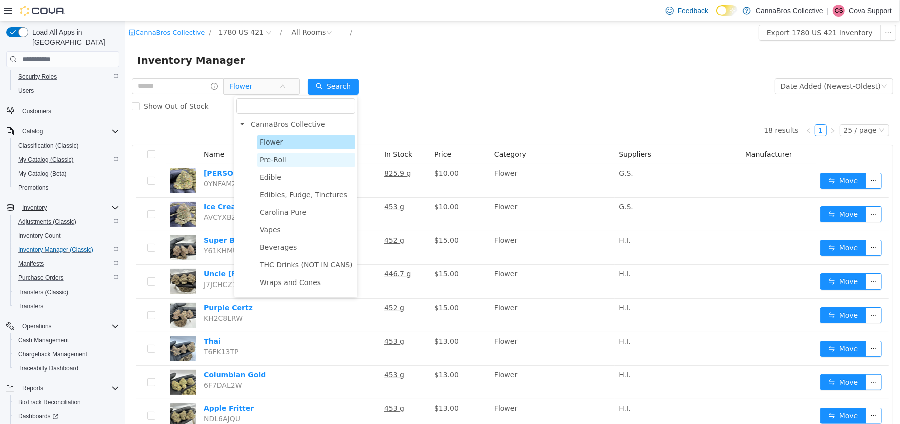
click at [264, 163] on span "Pre-Roll" at bounding box center [272, 159] width 27 height 8
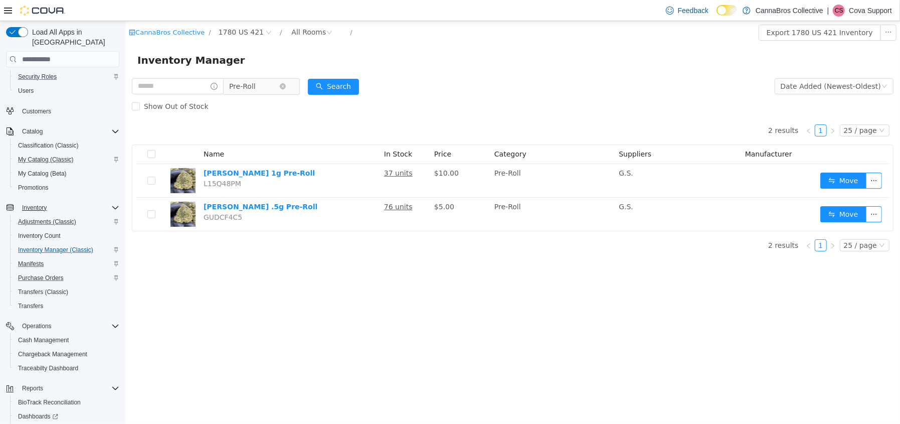
click at [273, 83] on span "Pre-Roll" at bounding box center [254, 86] width 50 height 15
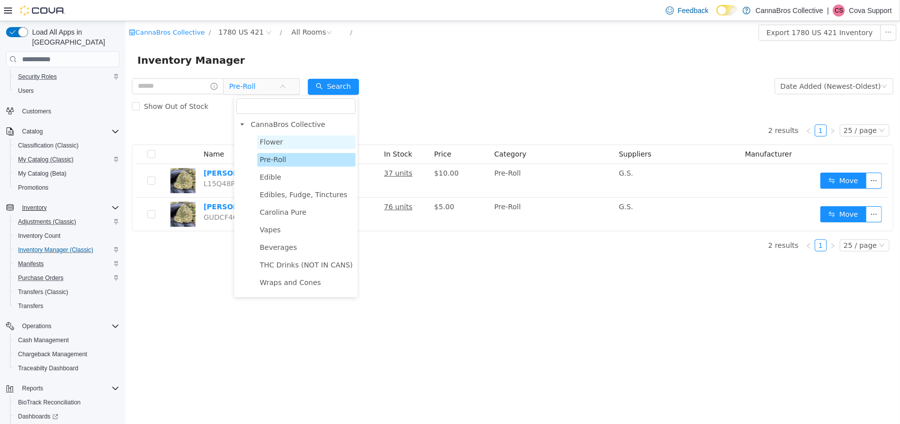
click at [280, 146] on span "Flower" at bounding box center [306, 142] width 98 height 14
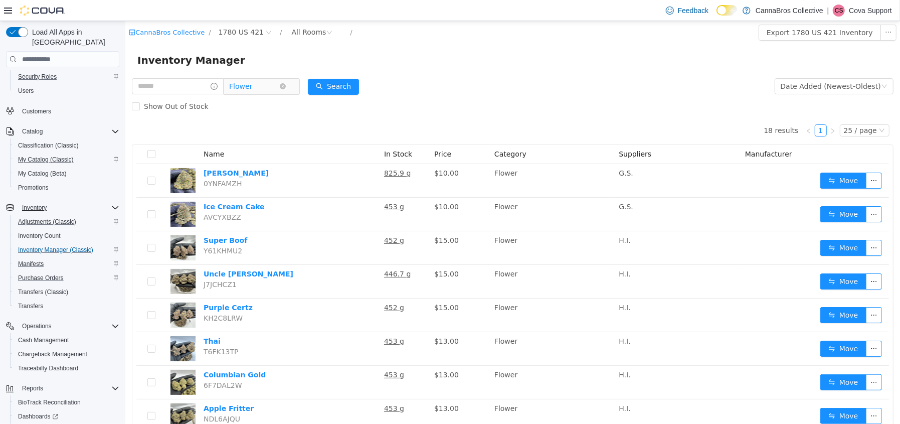
click at [264, 86] on span "Flower" at bounding box center [254, 86] width 50 height 15
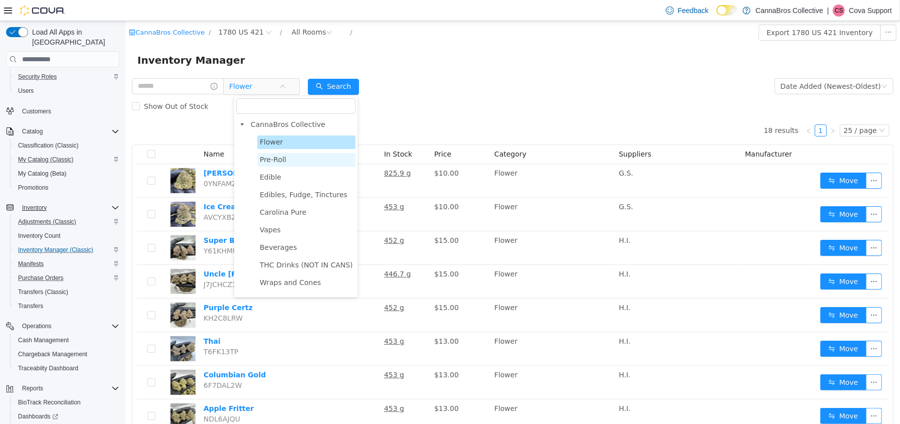
click at [287, 159] on span "Pre-Roll" at bounding box center [306, 160] width 98 height 14
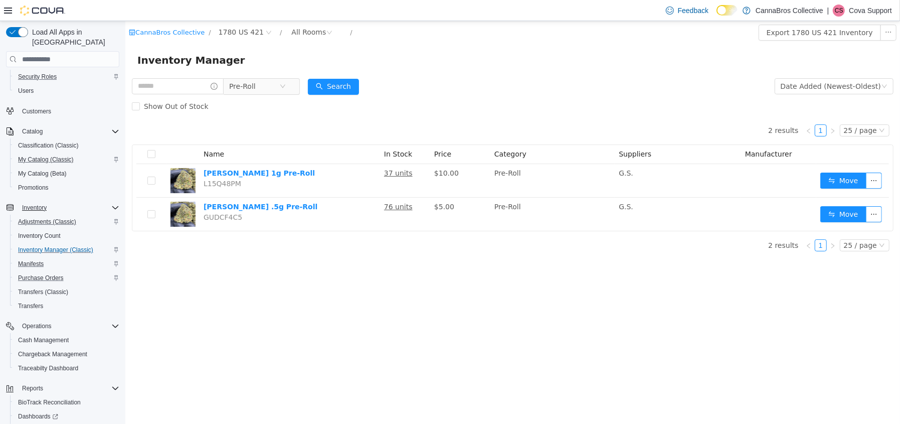
drag, startPoint x: 852, startPoint y: 11, endPoint x: 721, endPoint y: 0, distance: 131.3
click at [852, 11] on p "Cova Support" at bounding box center [870, 11] width 43 height 12
click at [821, 94] on span "Sign Out" at bounding box center [827, 97] width 27 height 10
